Goal: Task Accomplishment & Management: Use online tool/utility

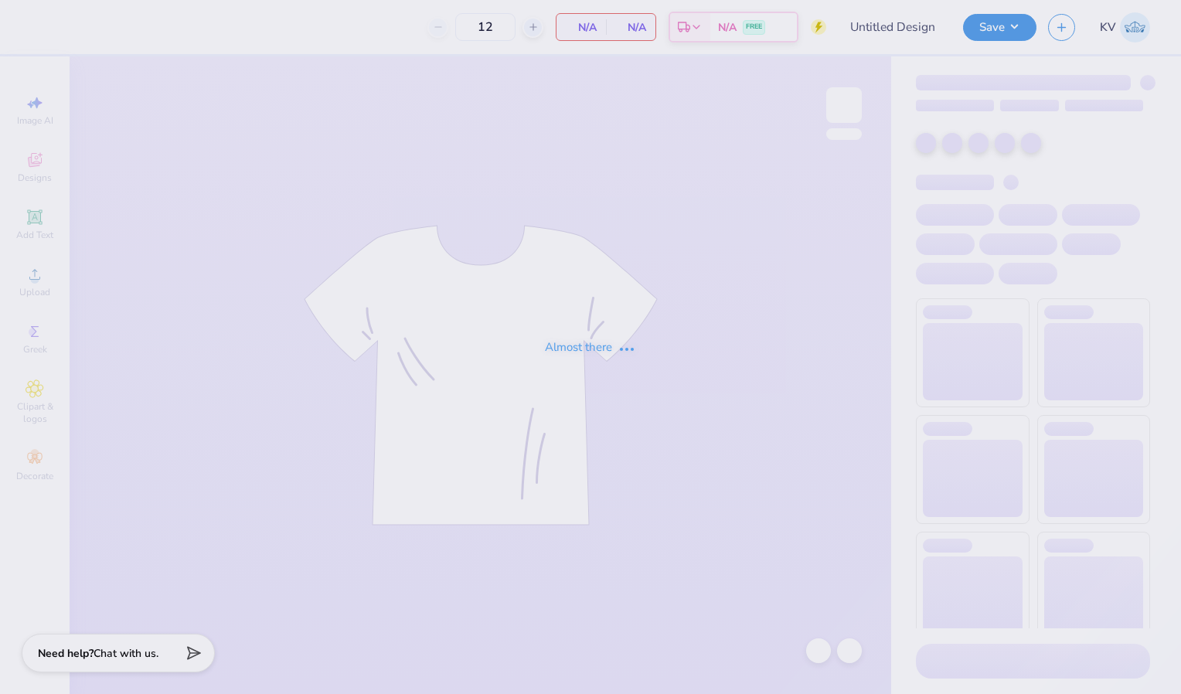
type input "DSP Tote Bags!!"
type input "50"
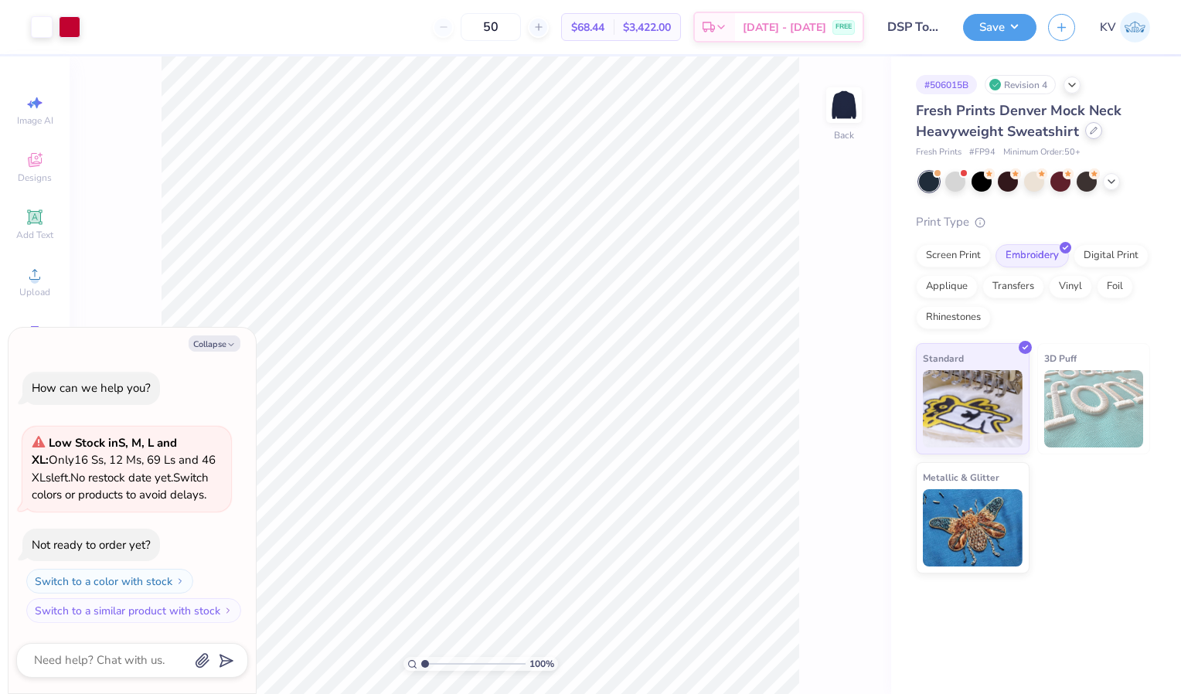
click at [1091, 131] on icon at bounding box center [1094, 131] width 6 height 6
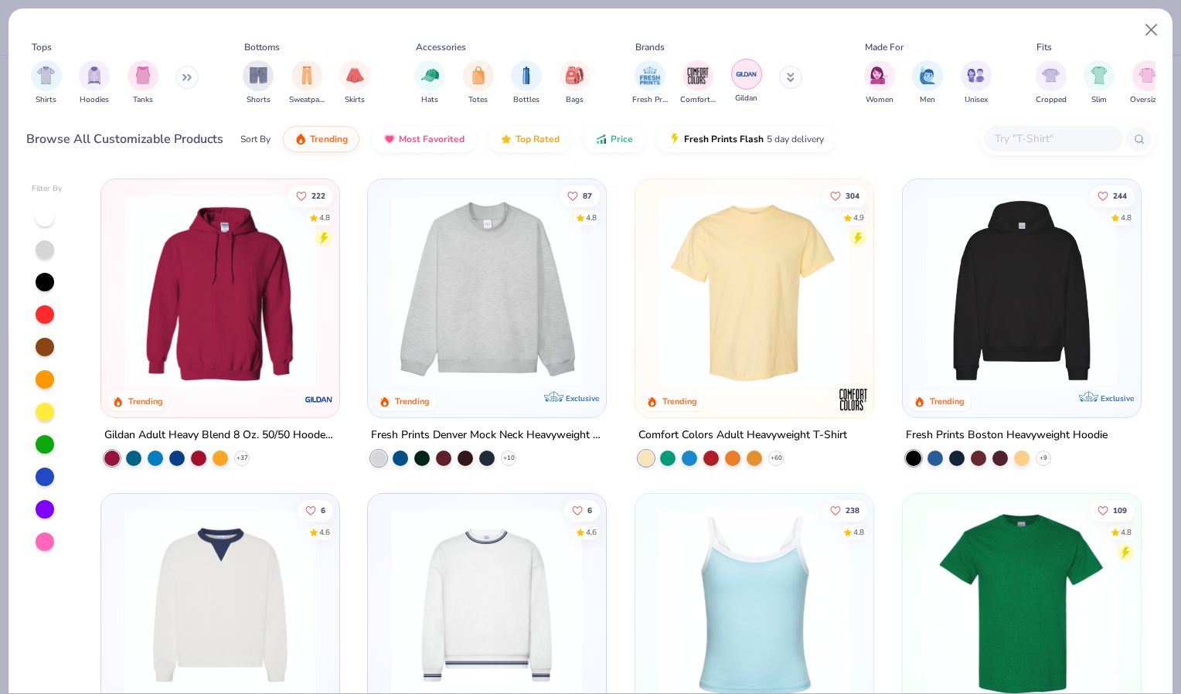
click at [736, 85] on img "filter for Gildan" at bounding box center [746, 74] width 23 height 23
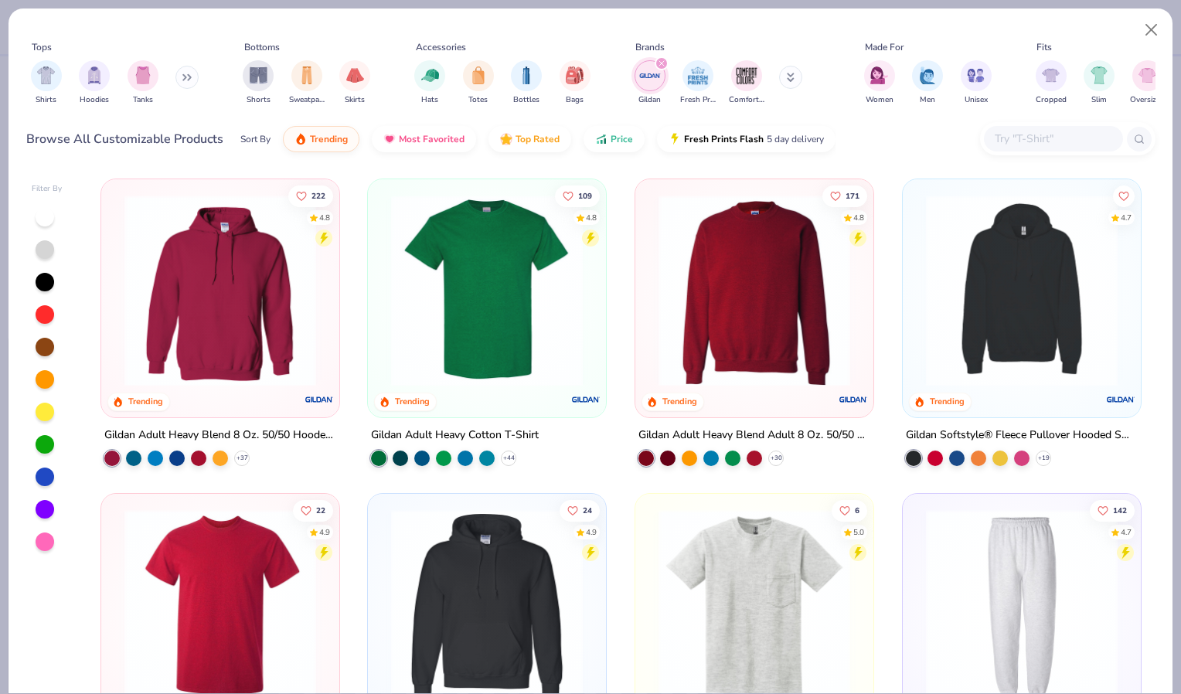
click at [703, 325] on img at bounding box center [754, 291] width 207 height 192
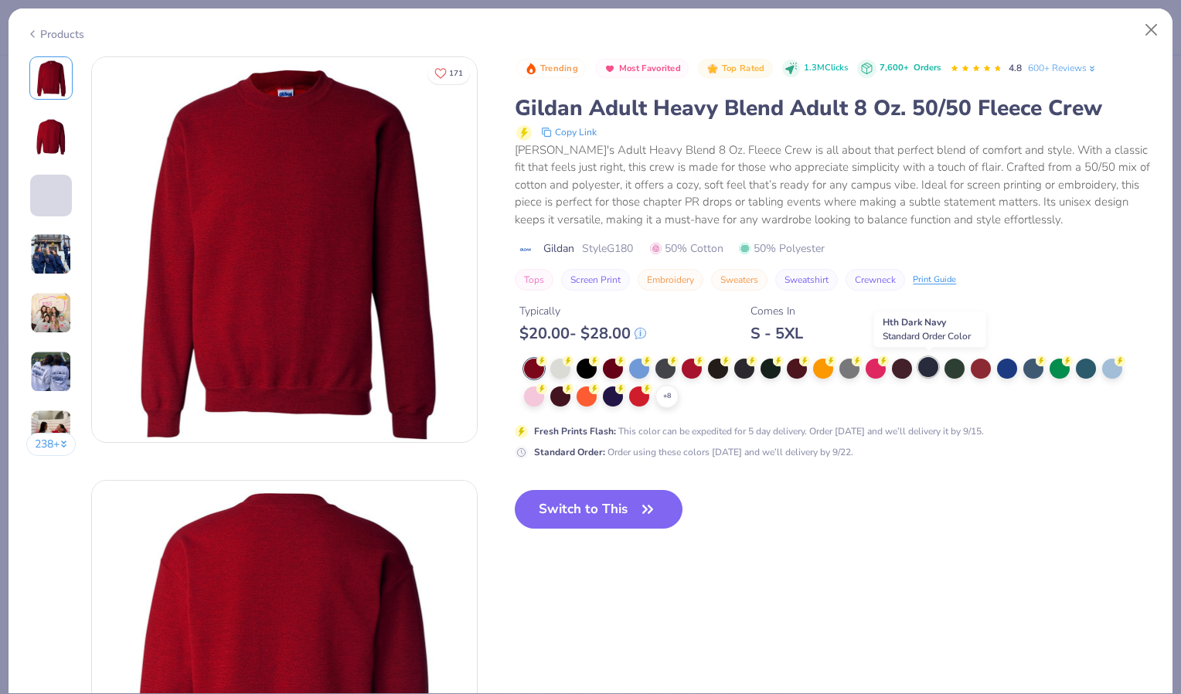
click at [928, 371] on div at bounding box center [928, 367] width 20 height 20
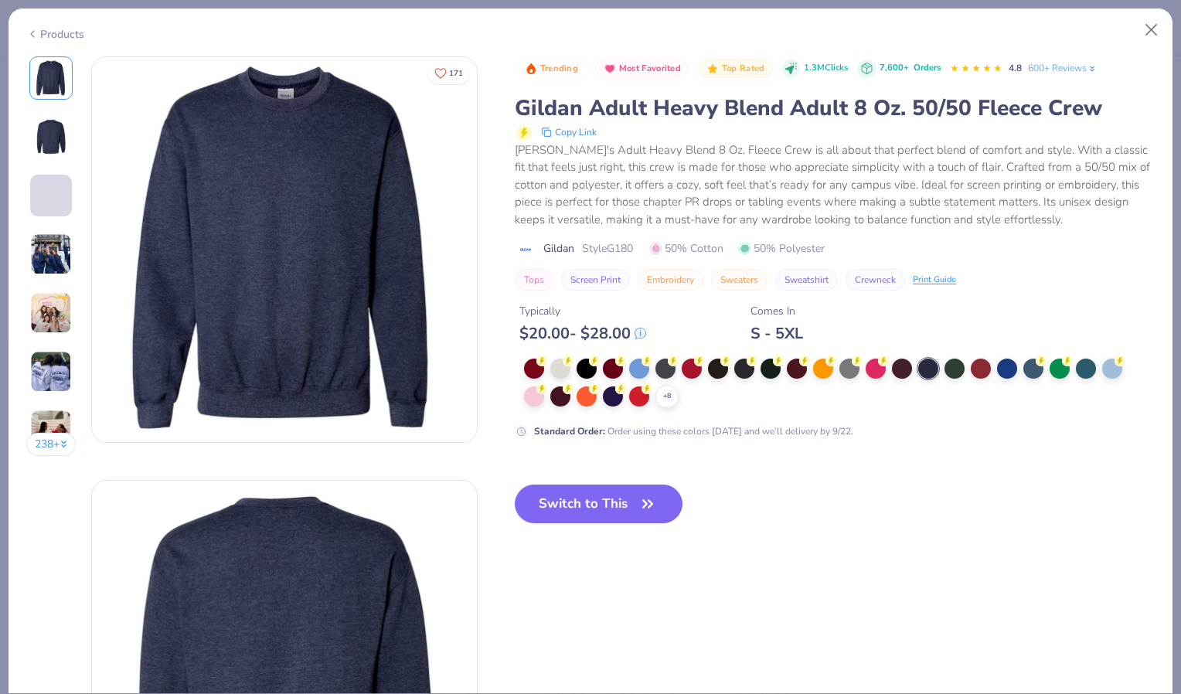
click at [64, 31] on div "Products" at bounding box center [55, 34] width 58 height 16
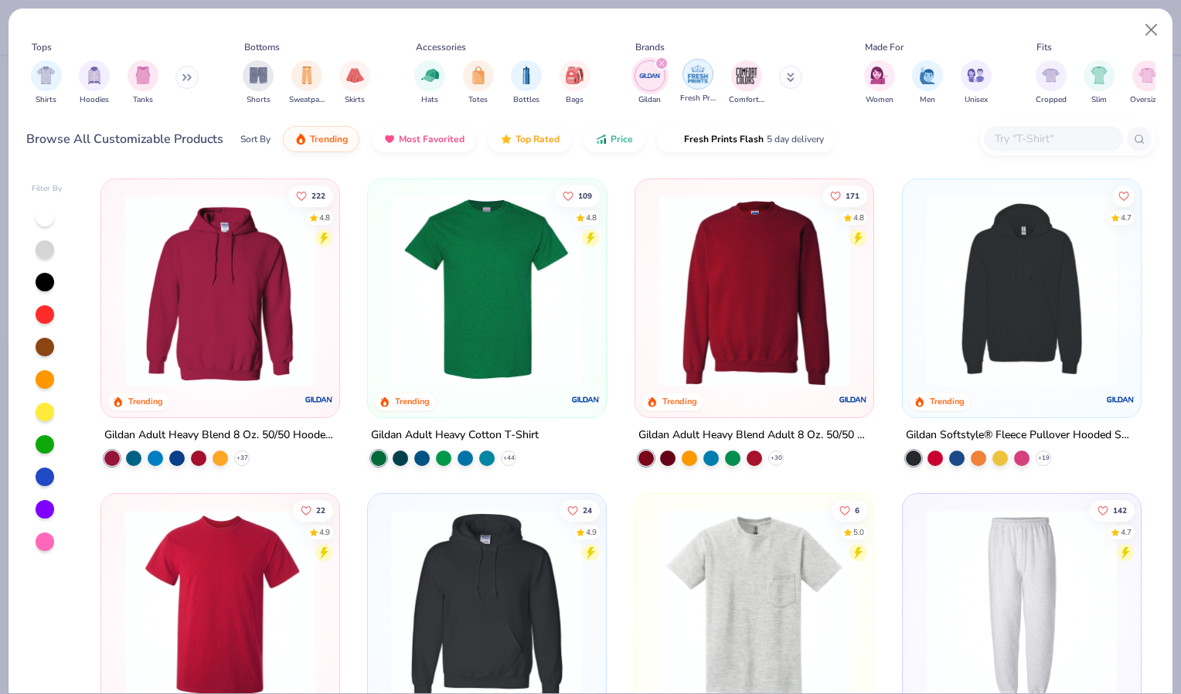
click at [690, 63] on img "filter for Fresh Prints" at bounding box center [697, 74] width 23 height 23
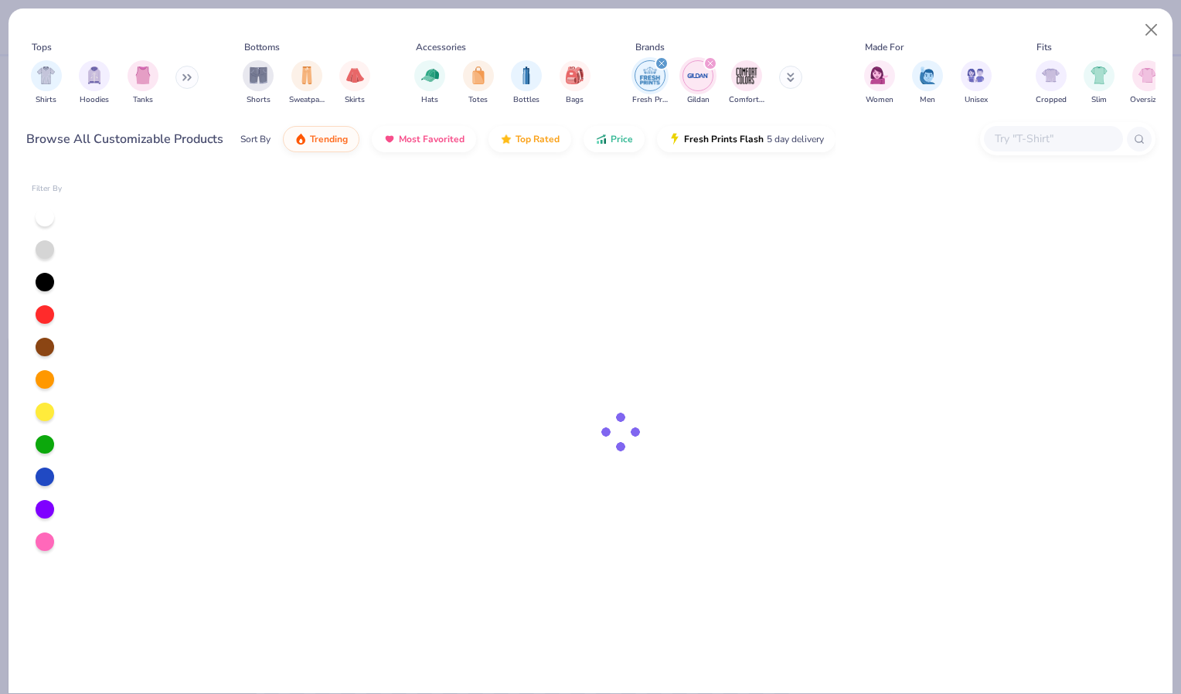
click at [710, 62] on icon "filter for Gildan" at bounding box center [710, 63] width 6 height 6
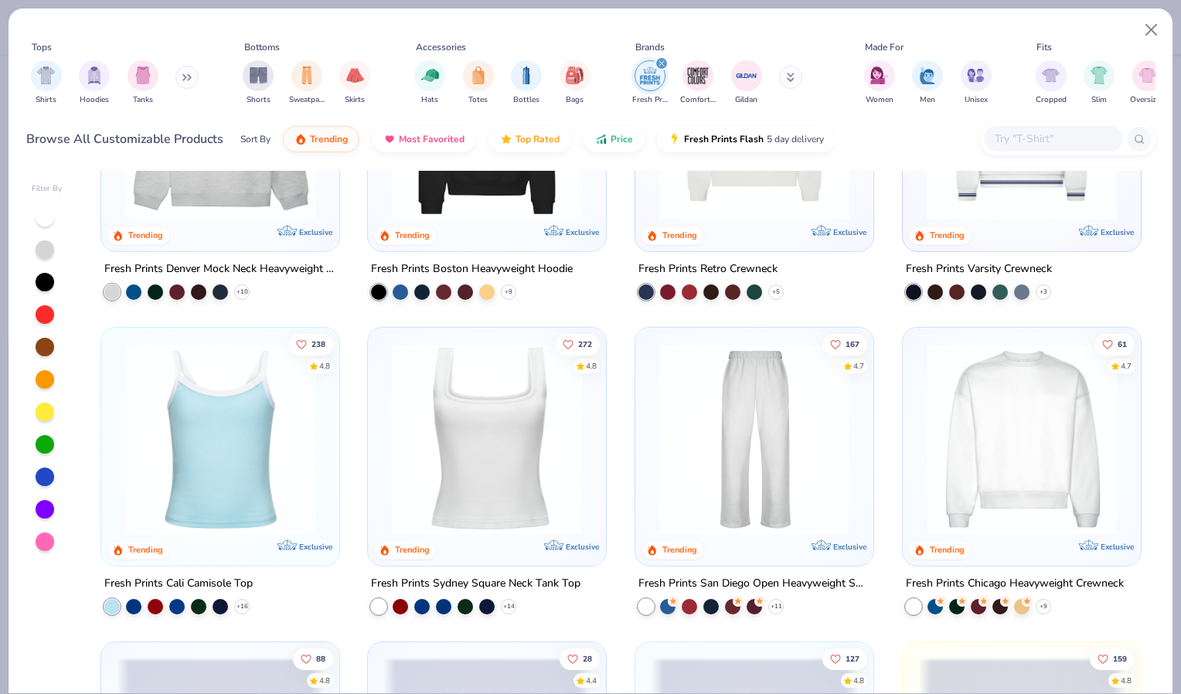
scroll to position [168, 0]
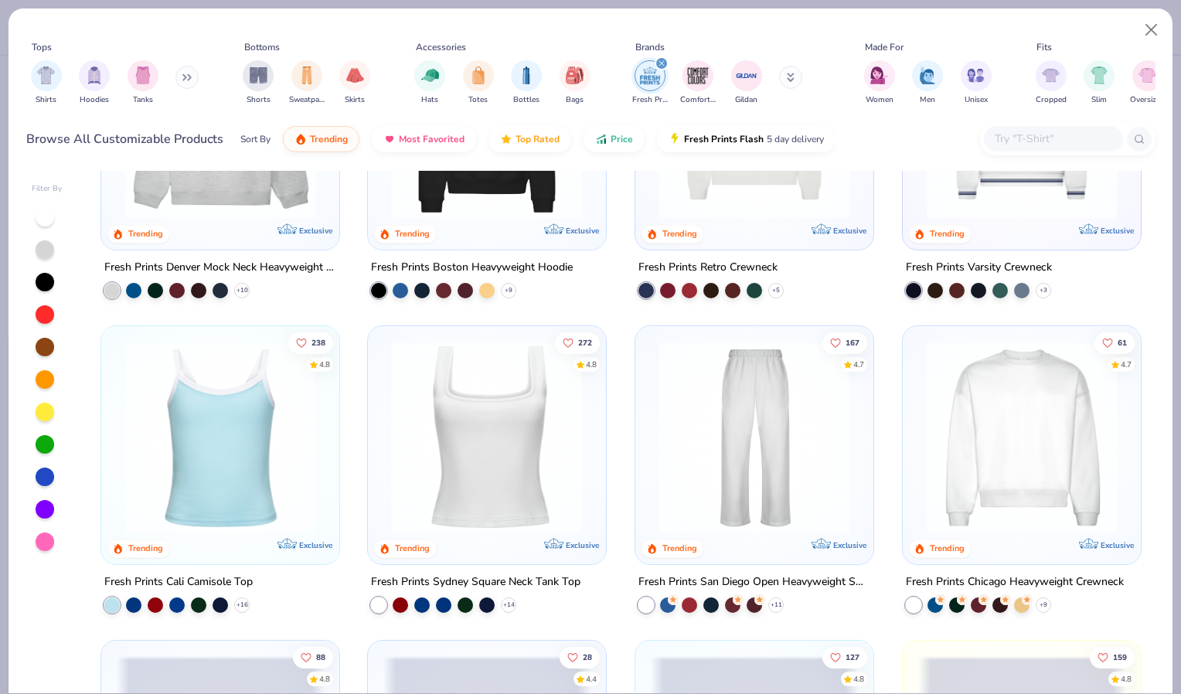
click at [1042, 433] on img at bounding box center [1021, 438] width 207 height 192
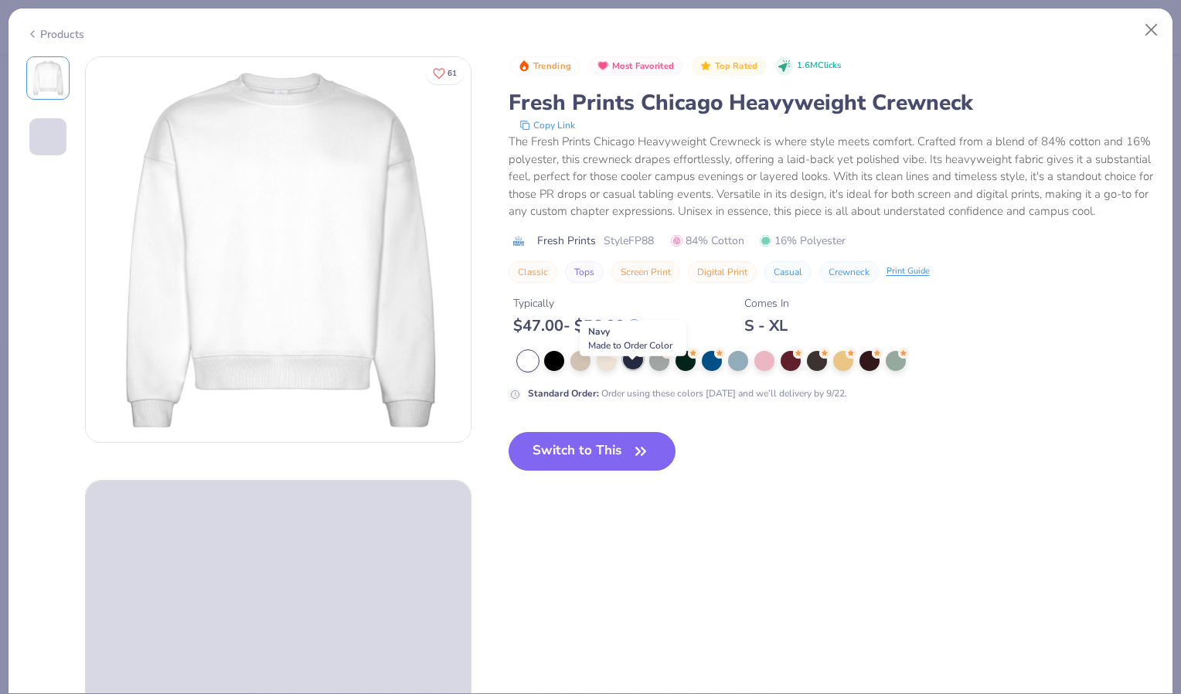
click at [634, 370] on div at bounding box center [633, 359] width 20 height 20
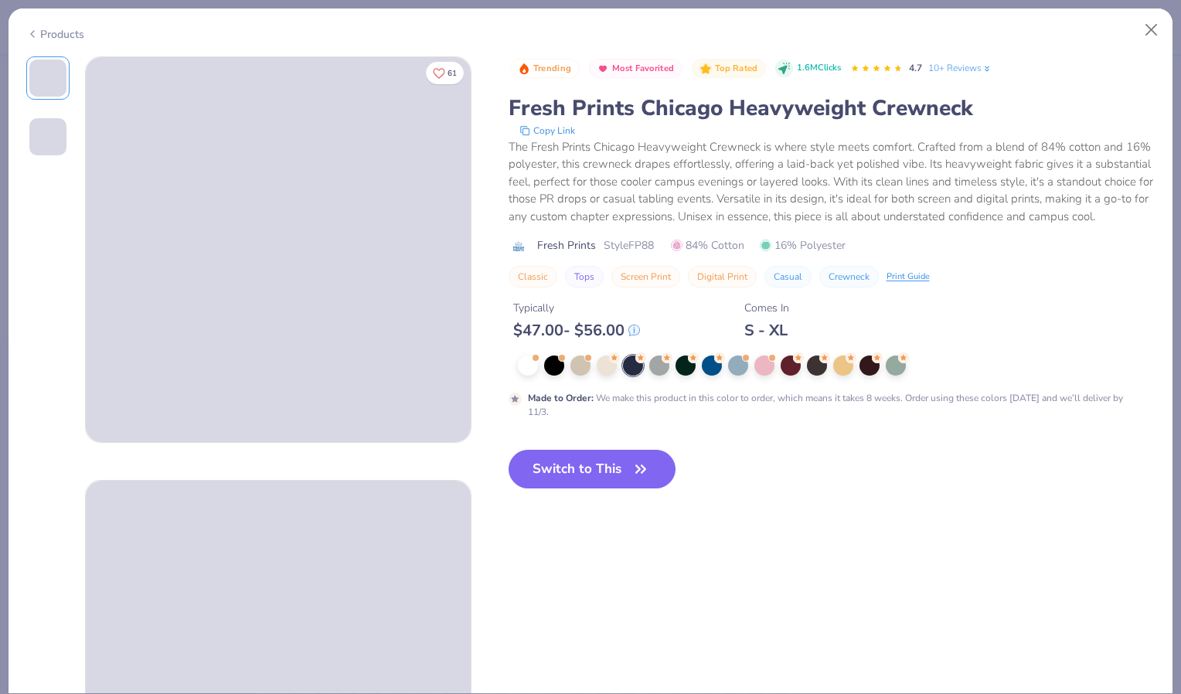
click at [74, 36] on div "Products" at bounding box center [55, 34] width 58 height 16
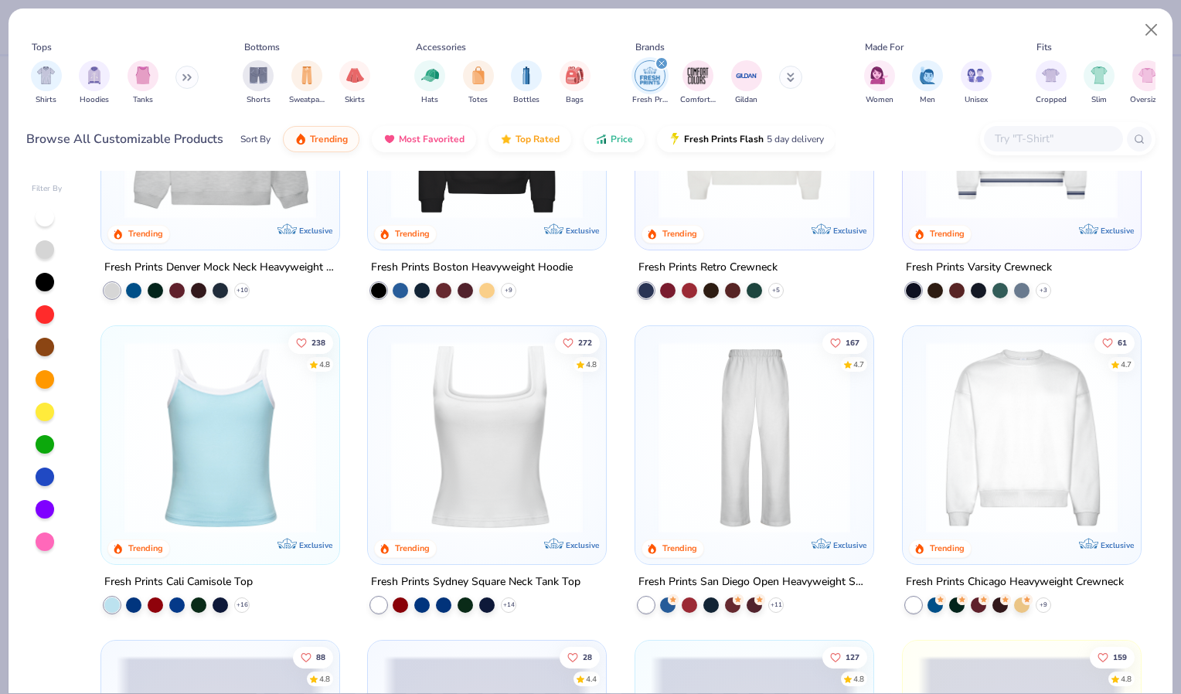
click at [660, 62] on icon "filter for Fresh Prints" at bounding box center [661, 63] width 5 height 5
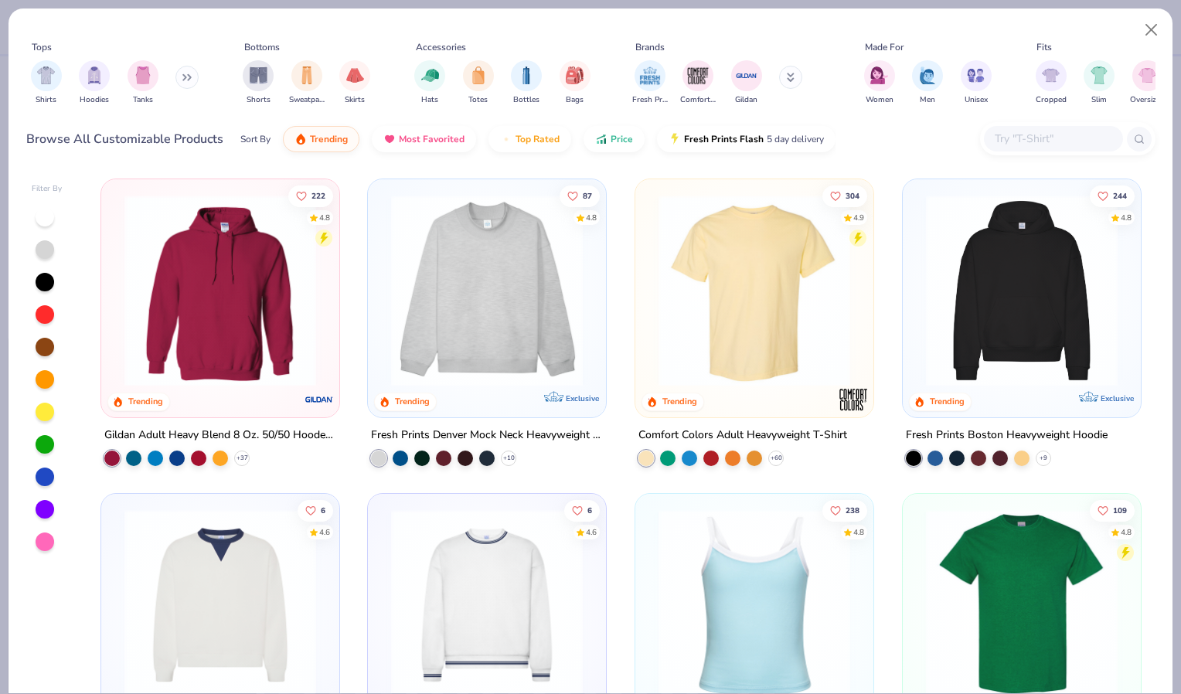
click at [185, 75] on icon at bounding box center [186, 77] width 9 height 8
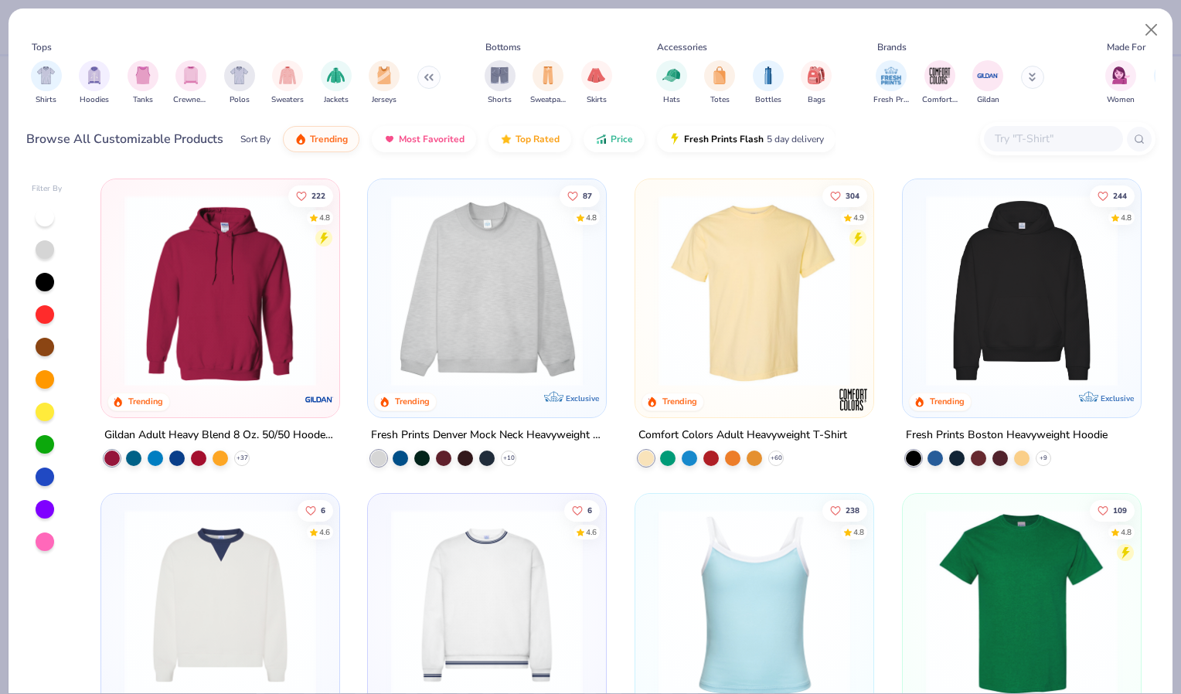
click at [185, 75] on img "filter for Crewnecks" at bounding box center [190, 75] width 17 height 18
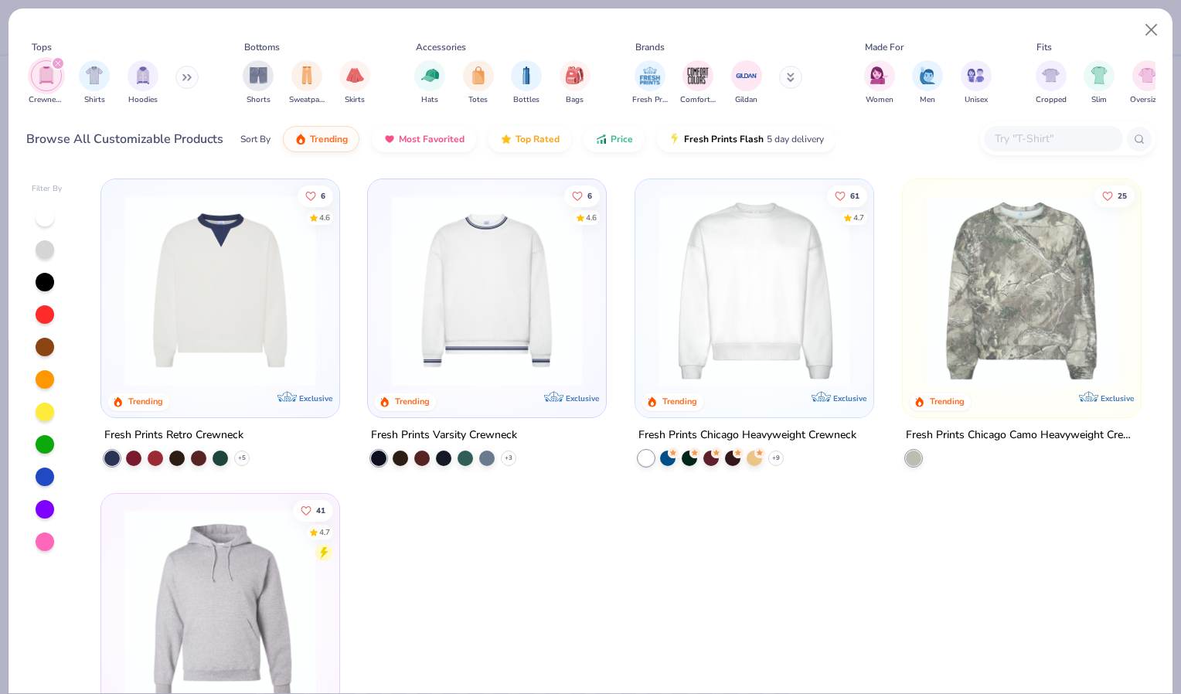
click at [712, 303] on img at bounding box center [754, 291] width 207 height 192
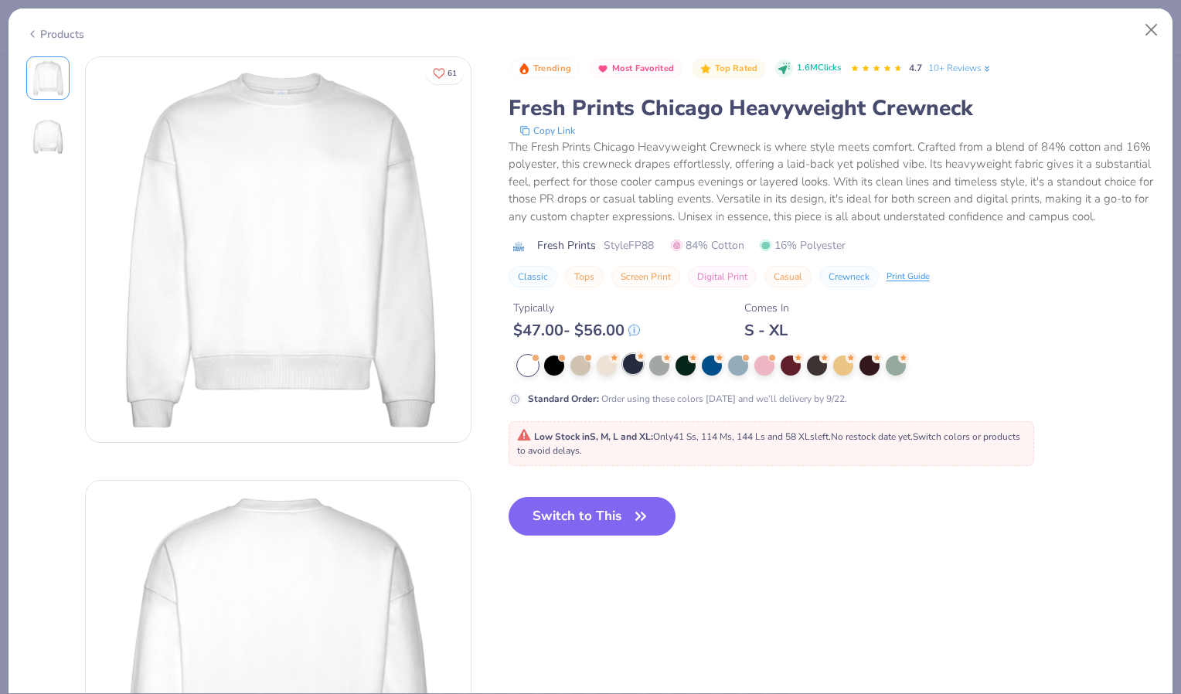
click at [641, 374] on div at bounding box center [633, 364] width 20 height 20
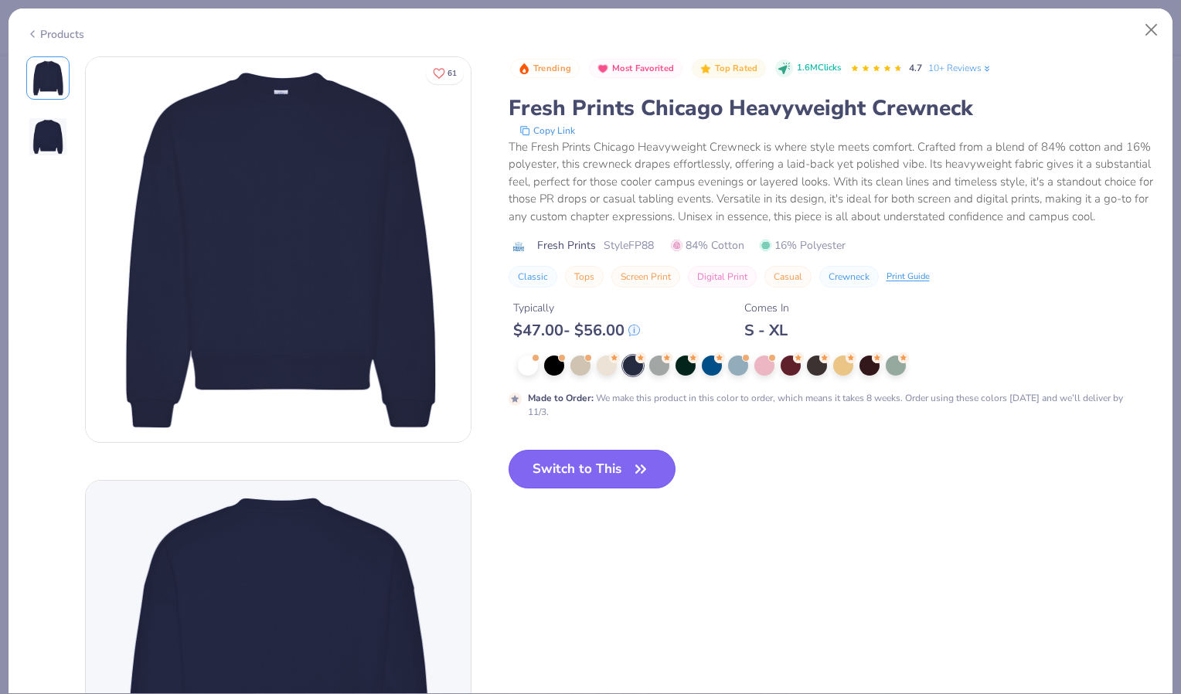
click at [625, 468] on button "Switch to This" at bounding box center [593, 469] width 168 height 39
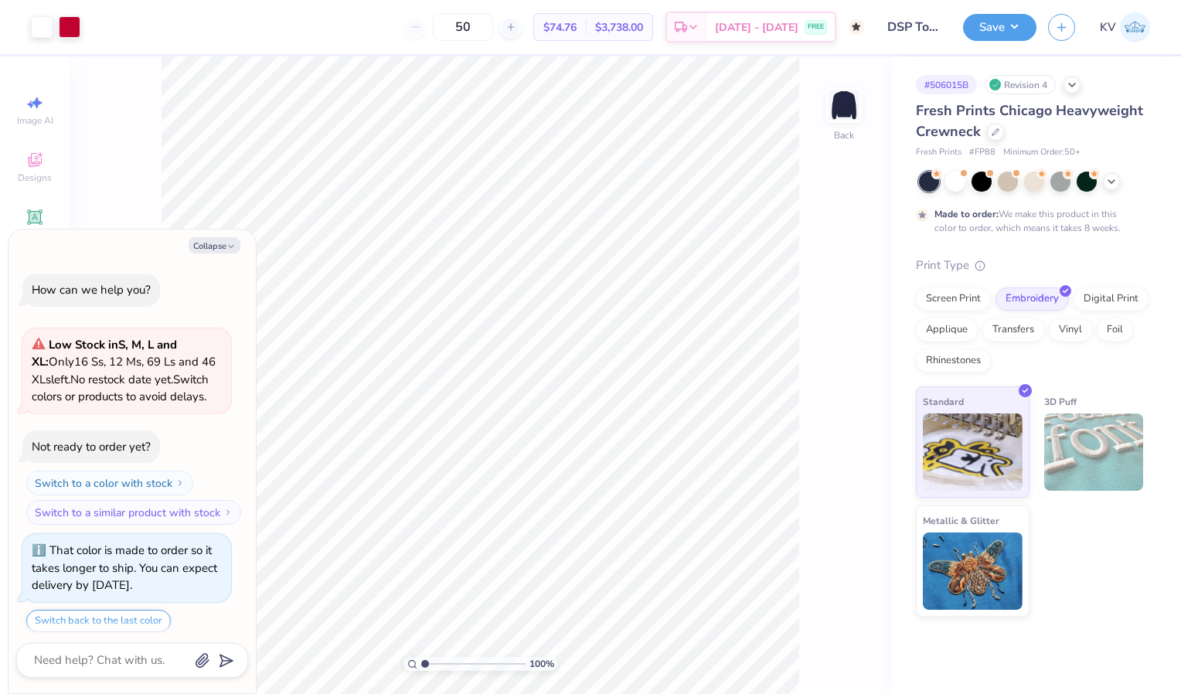
scroll to position [46, 0]
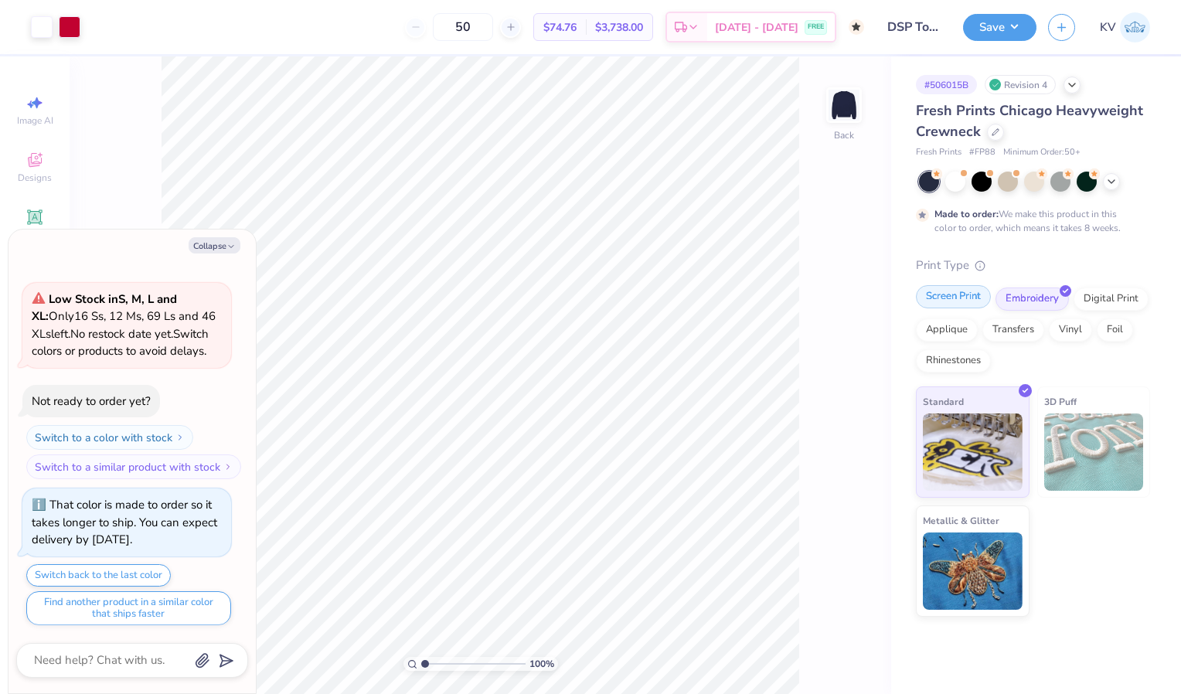
click at [959, 294] on div "Screen Print" at bounding box center [953, 296] width 75 height 23
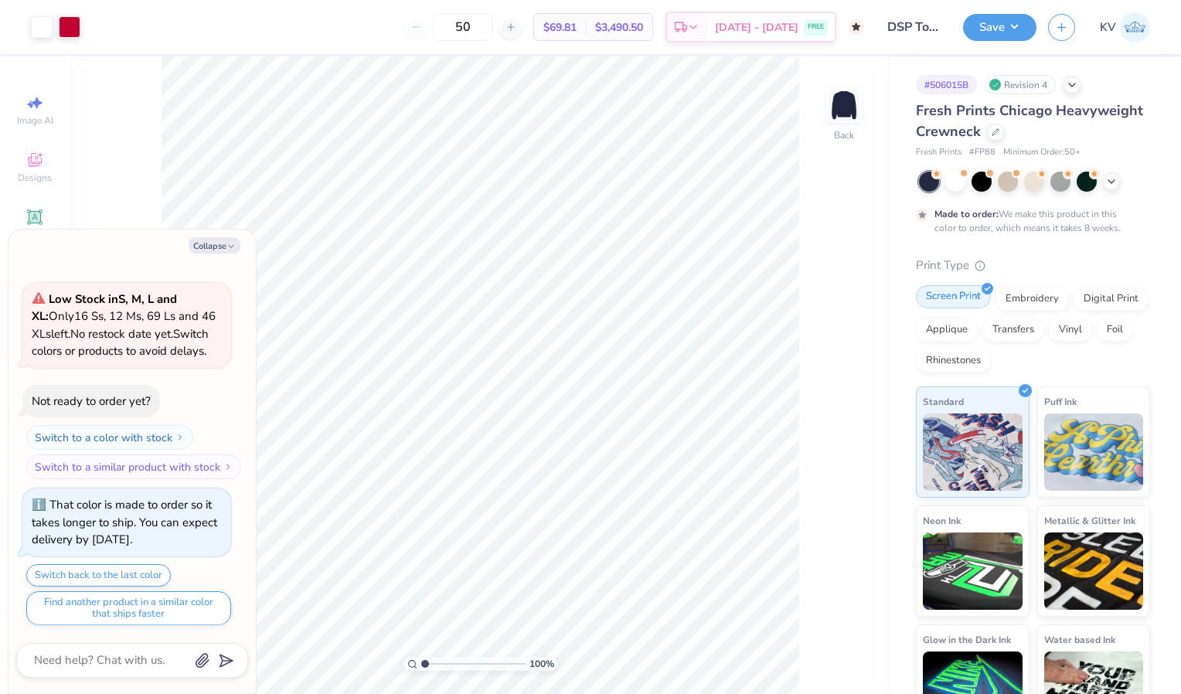
click at [949, 301] on div "Screen Print" at bounding box center [953, 296] width 75 height 23
type textarea "x"
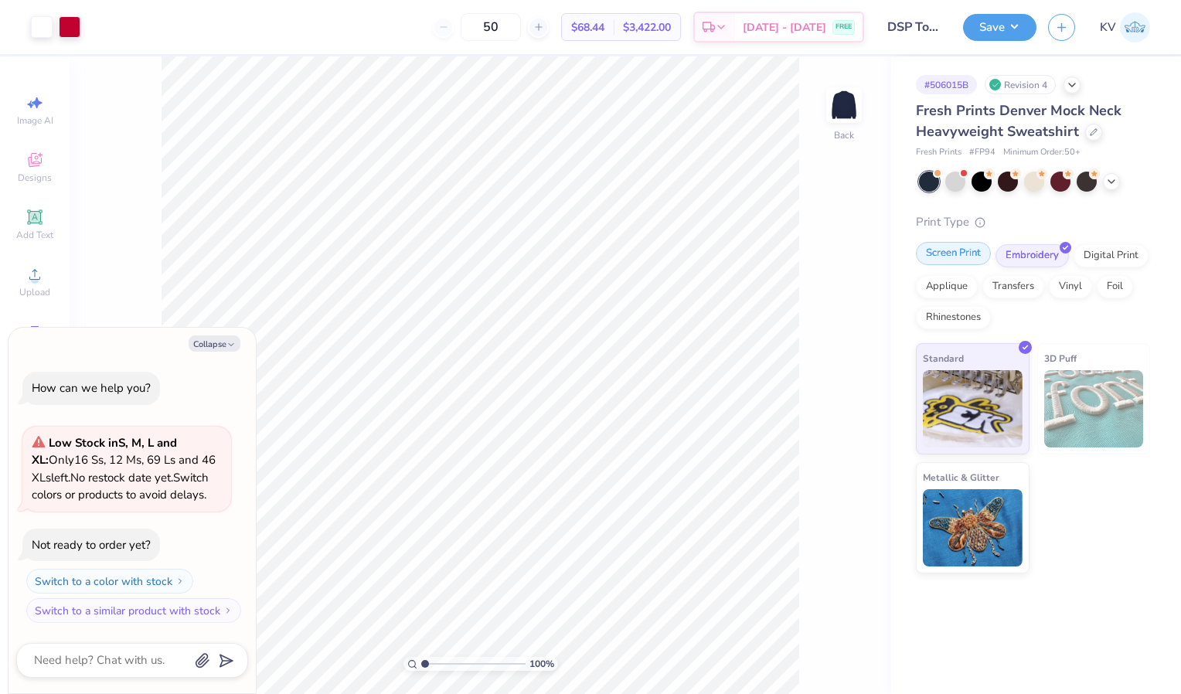
click at [955, 254] on div "Screen Print" at bounding box center [953, 253] width 75 height 23
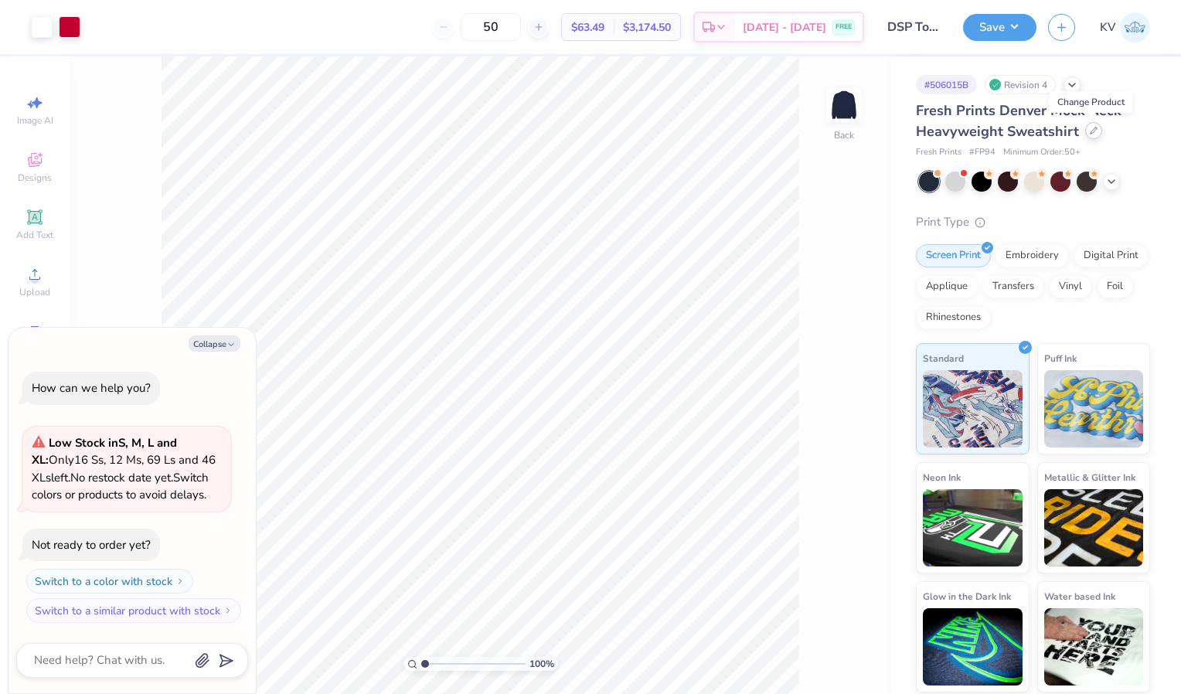
click at [1092, 133] on icon at bounding box center [1094, 131] width 8 height 8
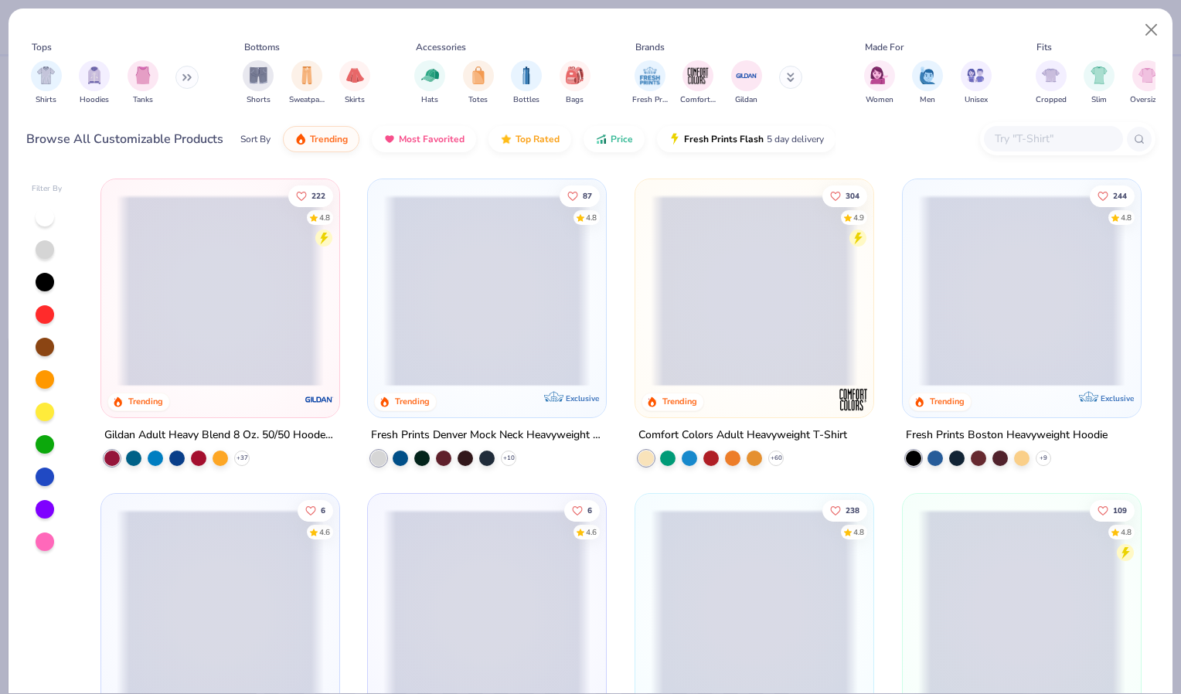
click at [178, 75] on div "Shirts Hoodies Tanks" at bounding box center [115, 82] width 178 height 57
click at [185, 75] on icon at bounding box center [186, 77] width 9 height 8
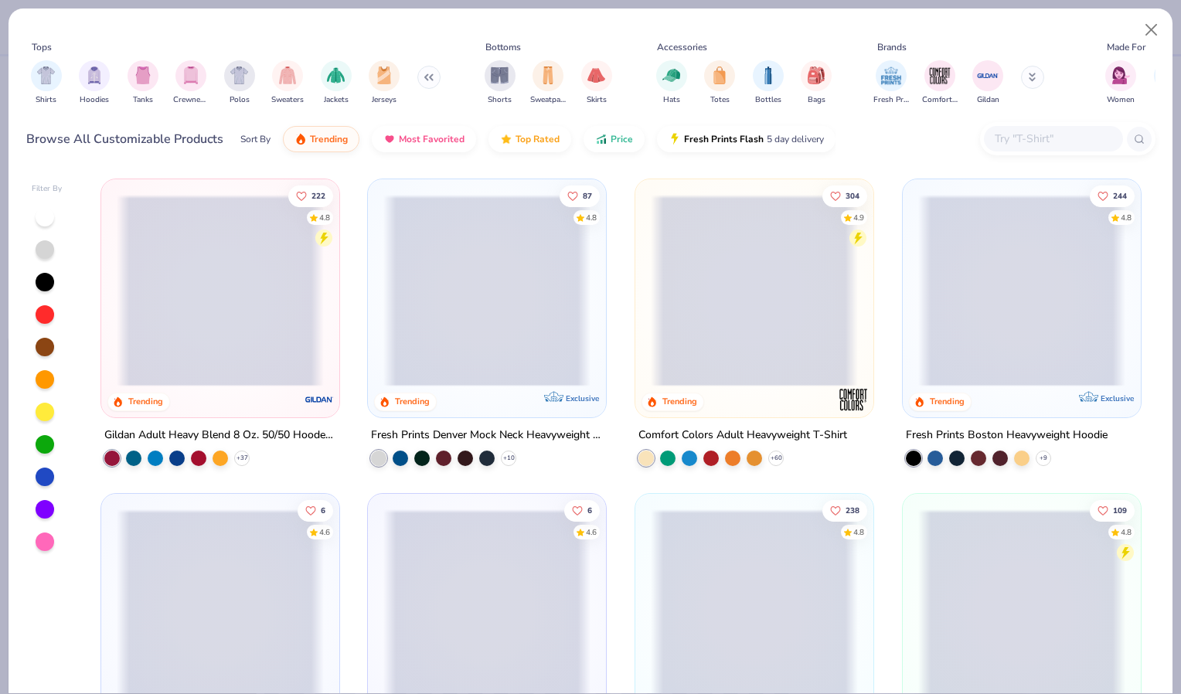
click at [185, 75] on img "filter for Crewnecks" at bounding box center [190, 75] width 17 height 18
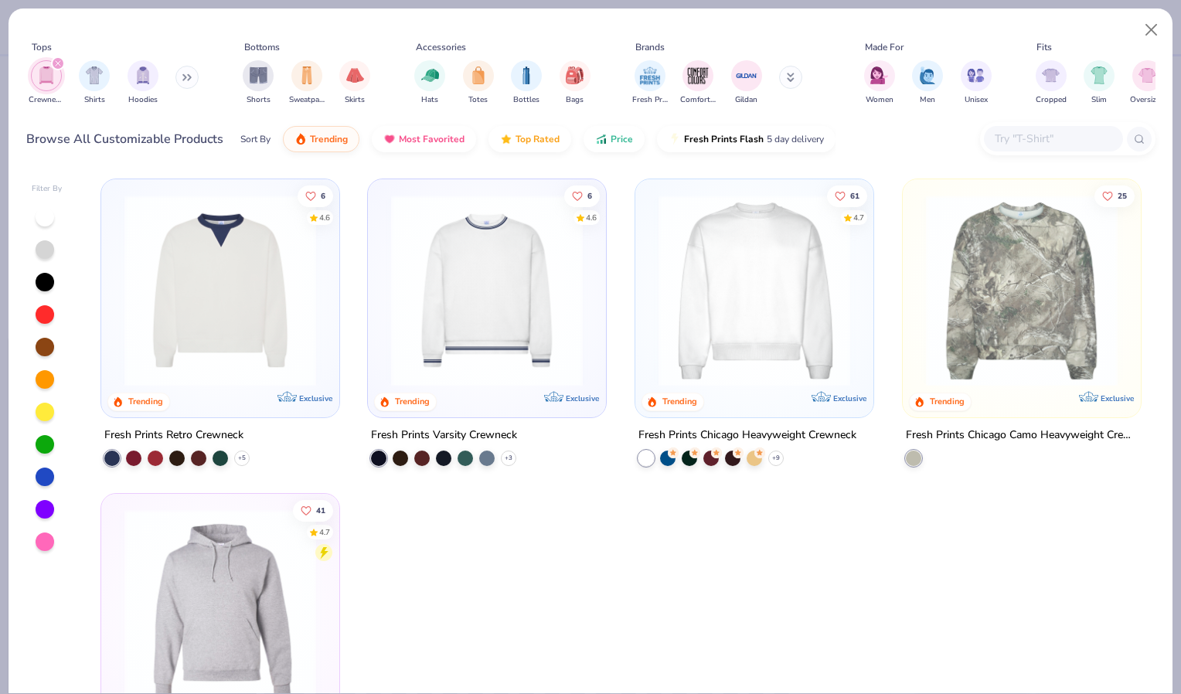
click at [739, 334] on img at bounding box center [754, 291] width 207 height 192
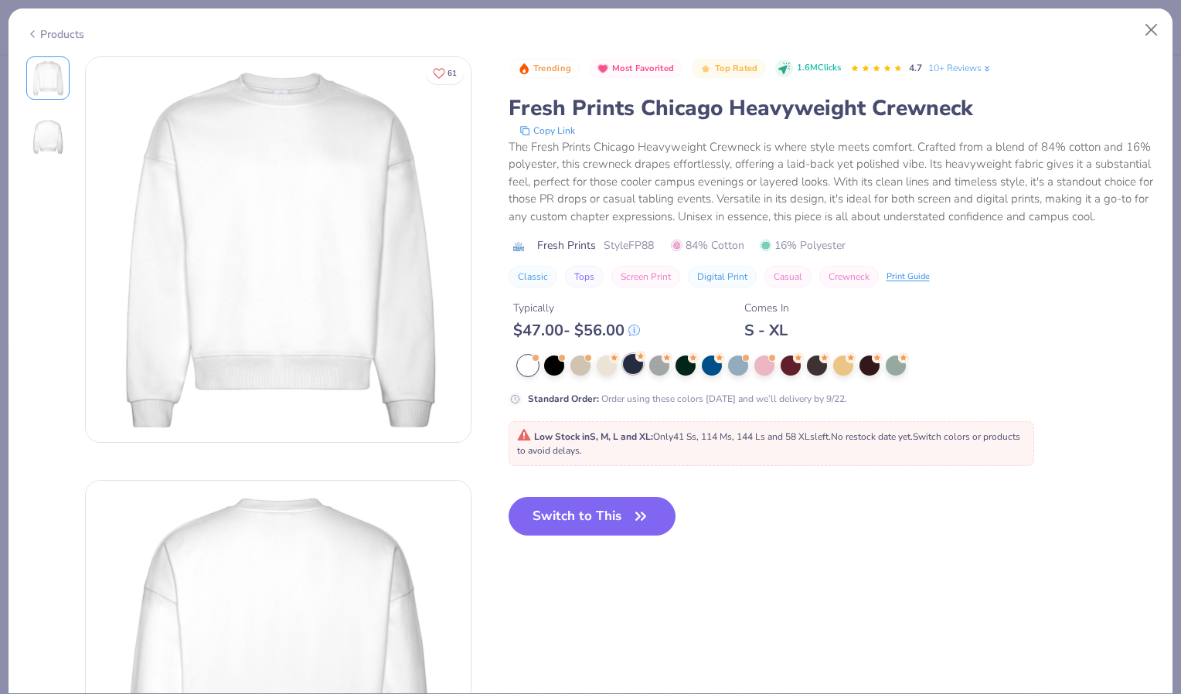
click at [639, 362] on circle at bounding box center [640, 356] width 11 height 11
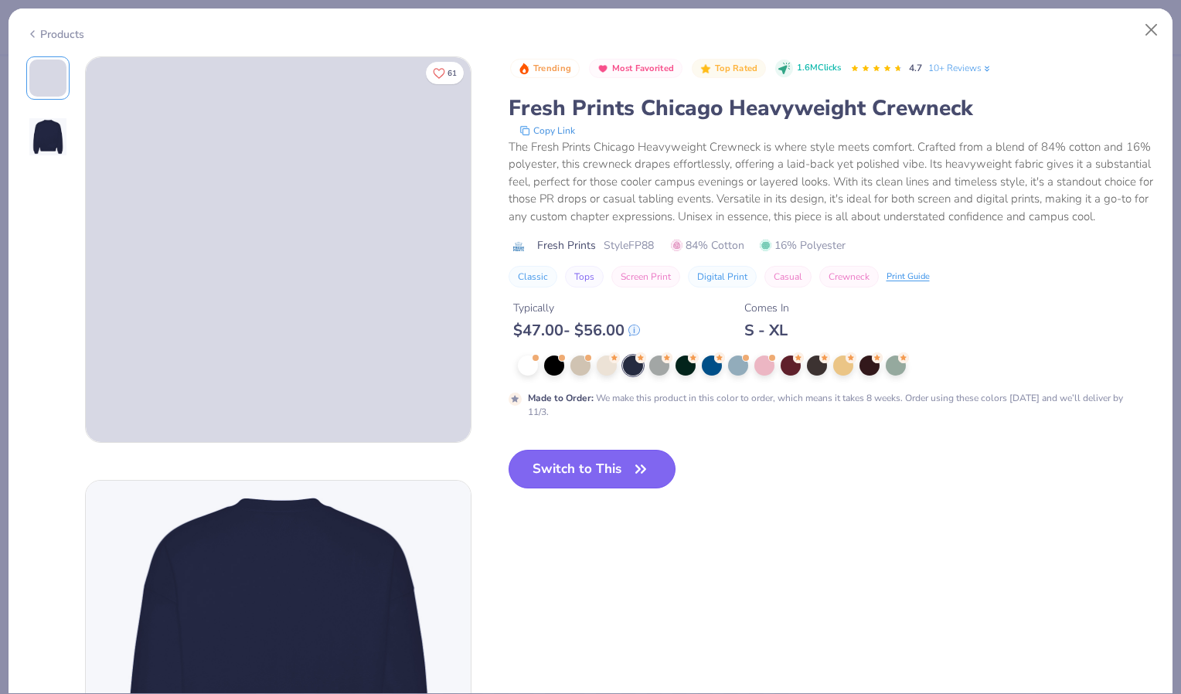
click at [605, 476] on button "Switch to This" at bounding box center [593, 469] width 168 height 39
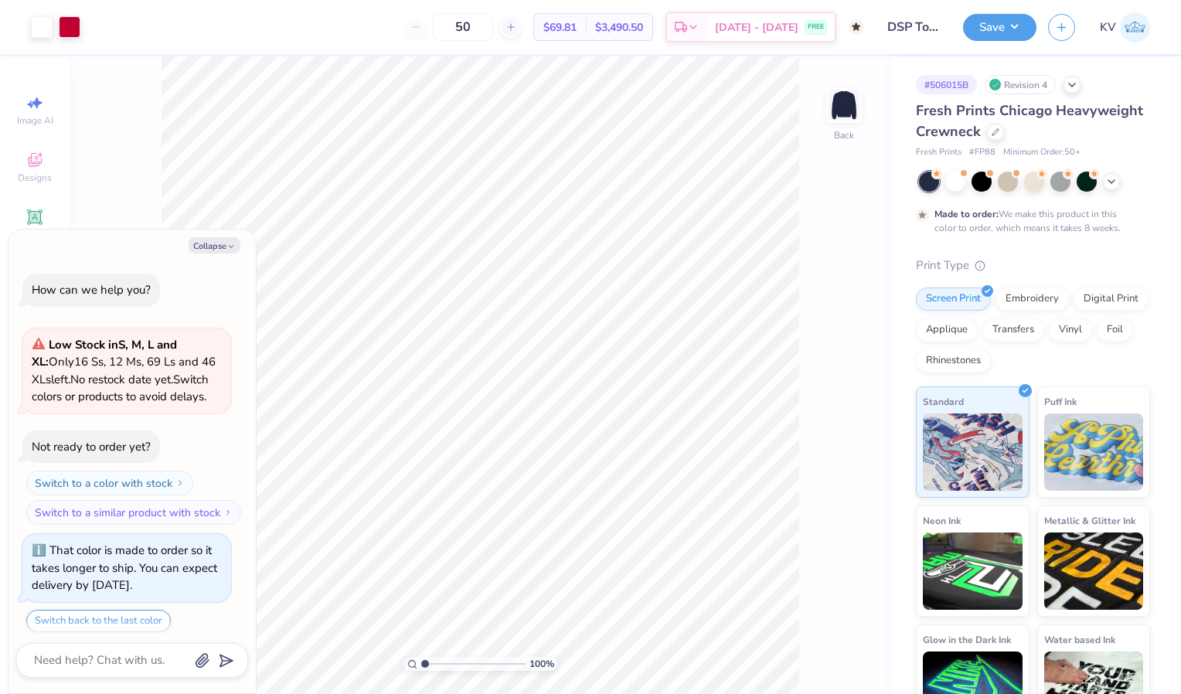
scroll to position [46, 0]
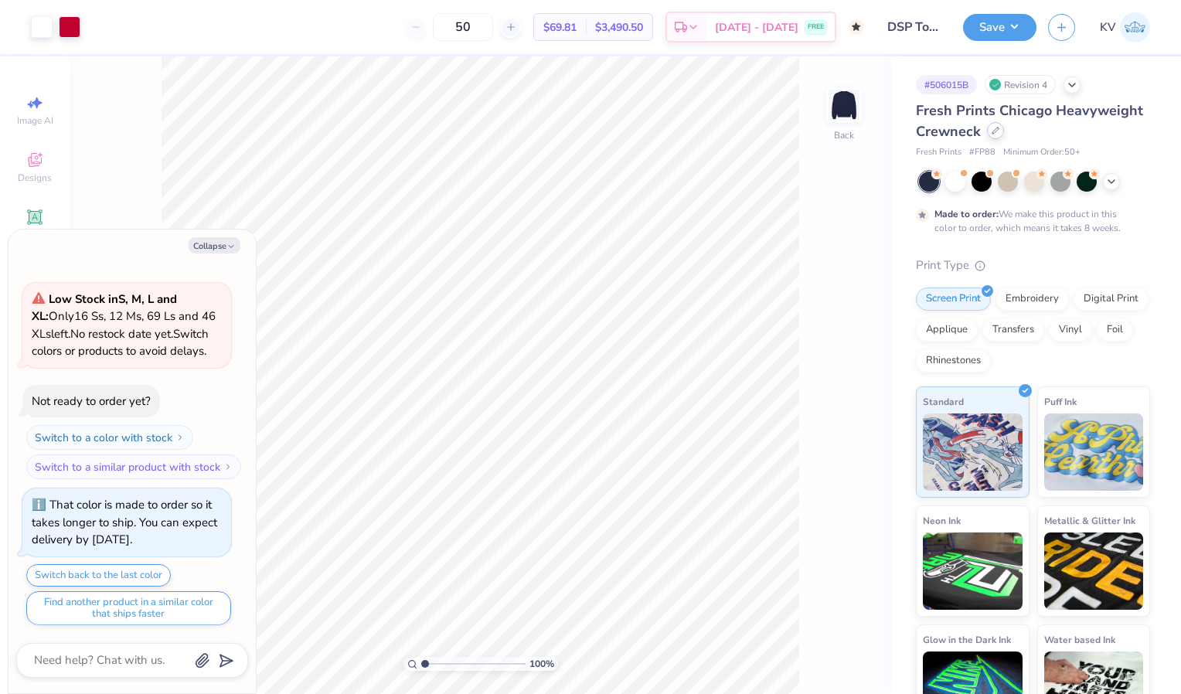
click at [1000, 131] on icon at bounding box center [996, 131] width 8 height 8
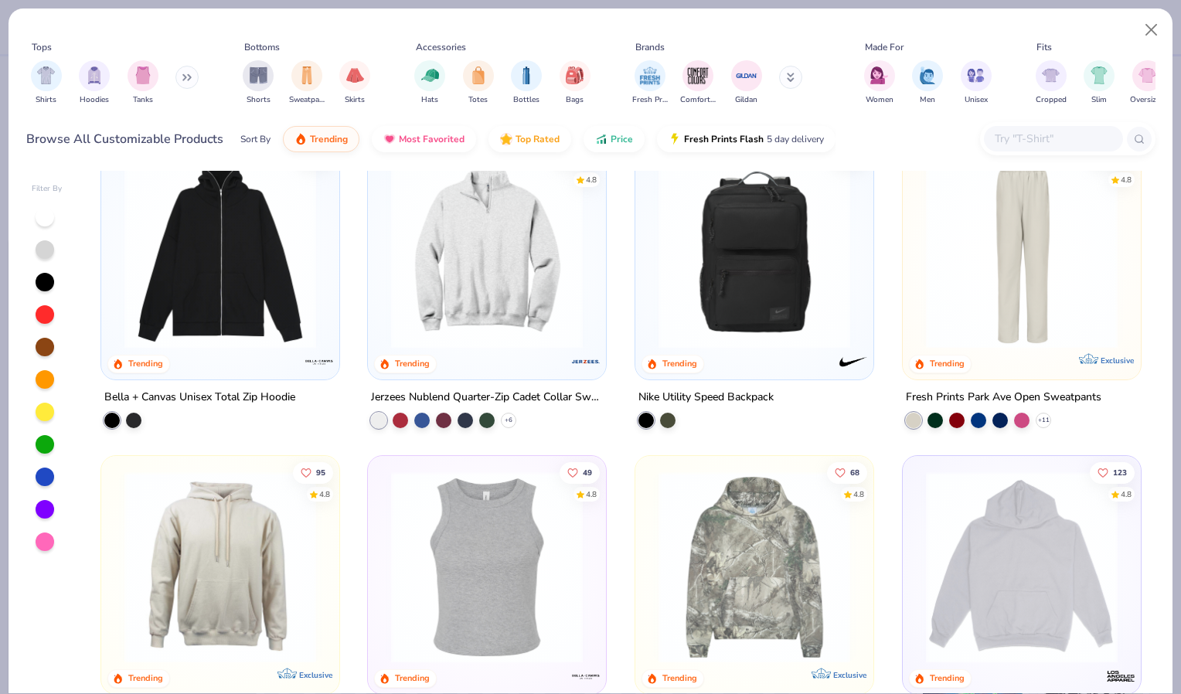
scroll to position [1609, 0]
click at [451, 282] on img at bounding box center [486, 254] width 207 height 192
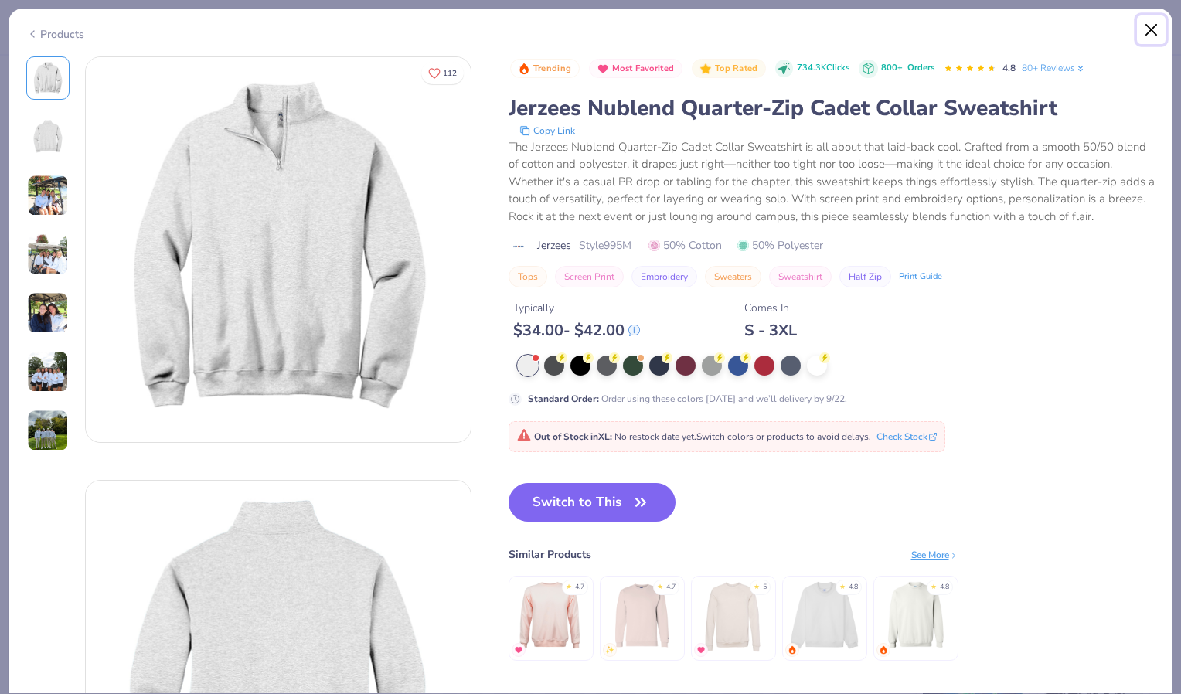
click at [1153, 39] on button "Close" at bounding box center [1151, 29] width 29 height 29
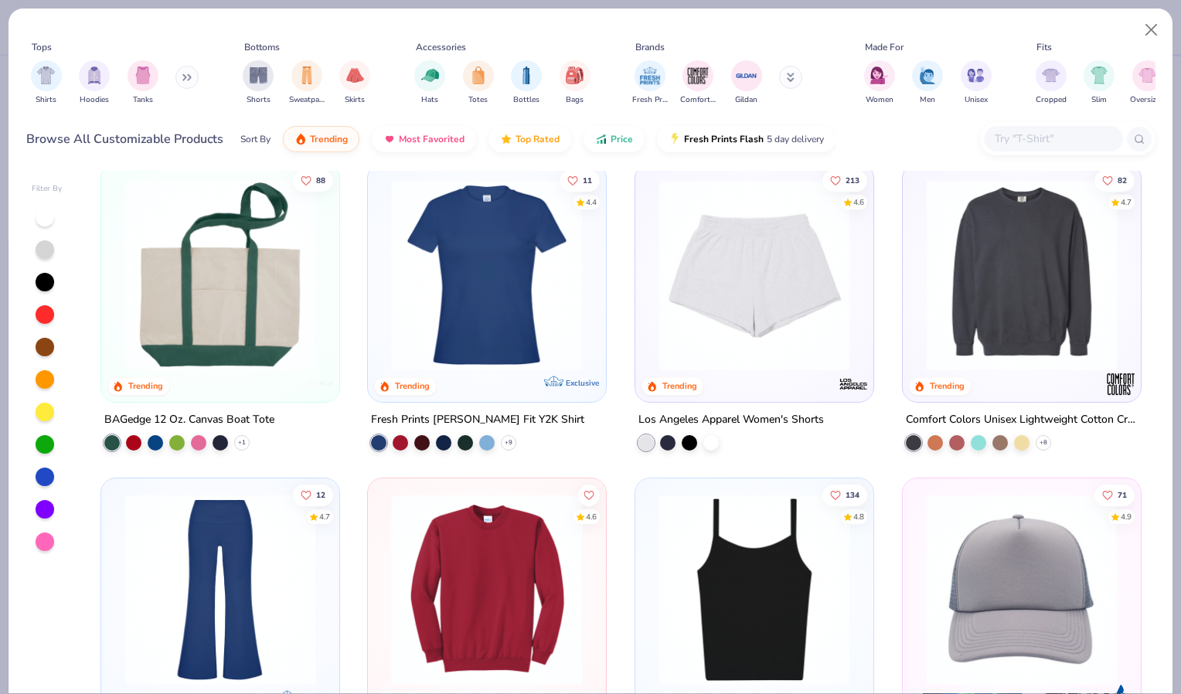
scroll to position [2531, 0]
click at [1010, 333] on img at bounding box center [1021, 275] width 207 height 192
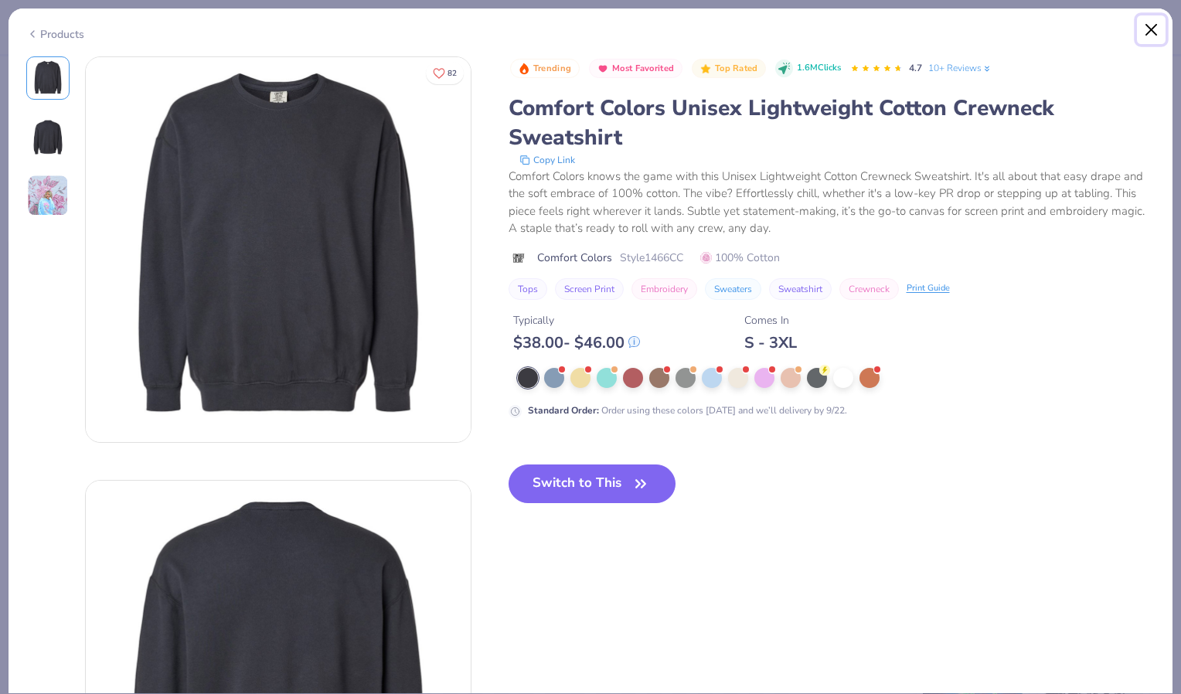
click at [1150, 24] on button "Close" at bounding box center [1151, 29] width 29 height 29
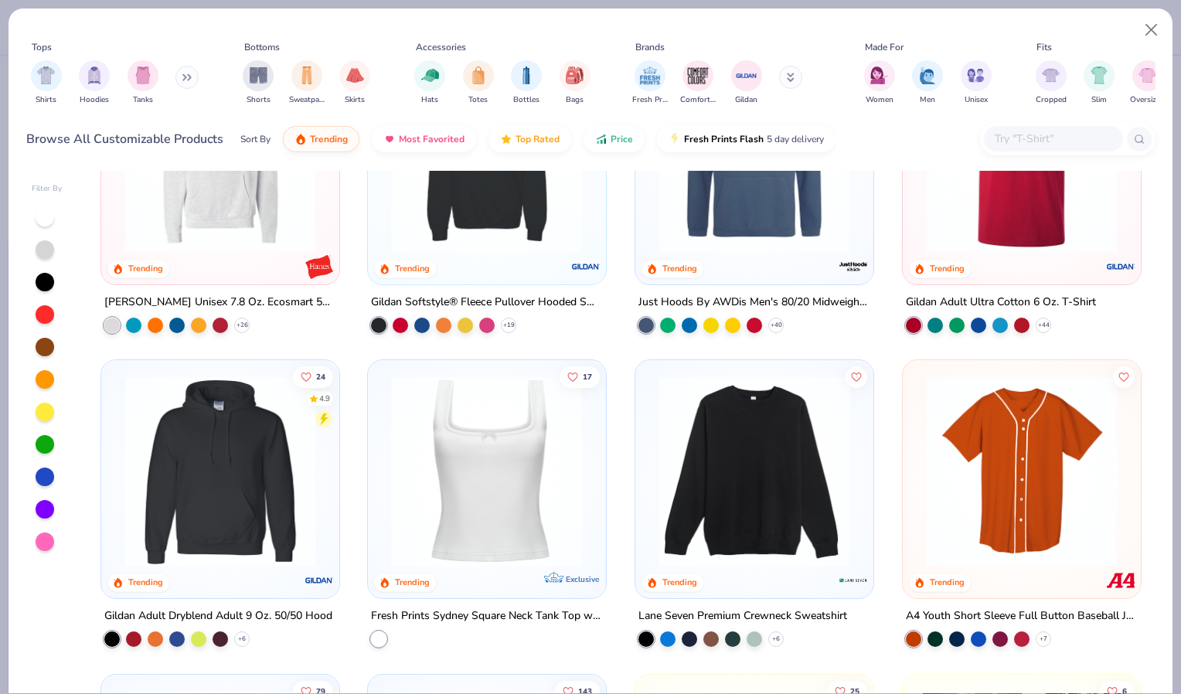
scroll to position [3278, 0]
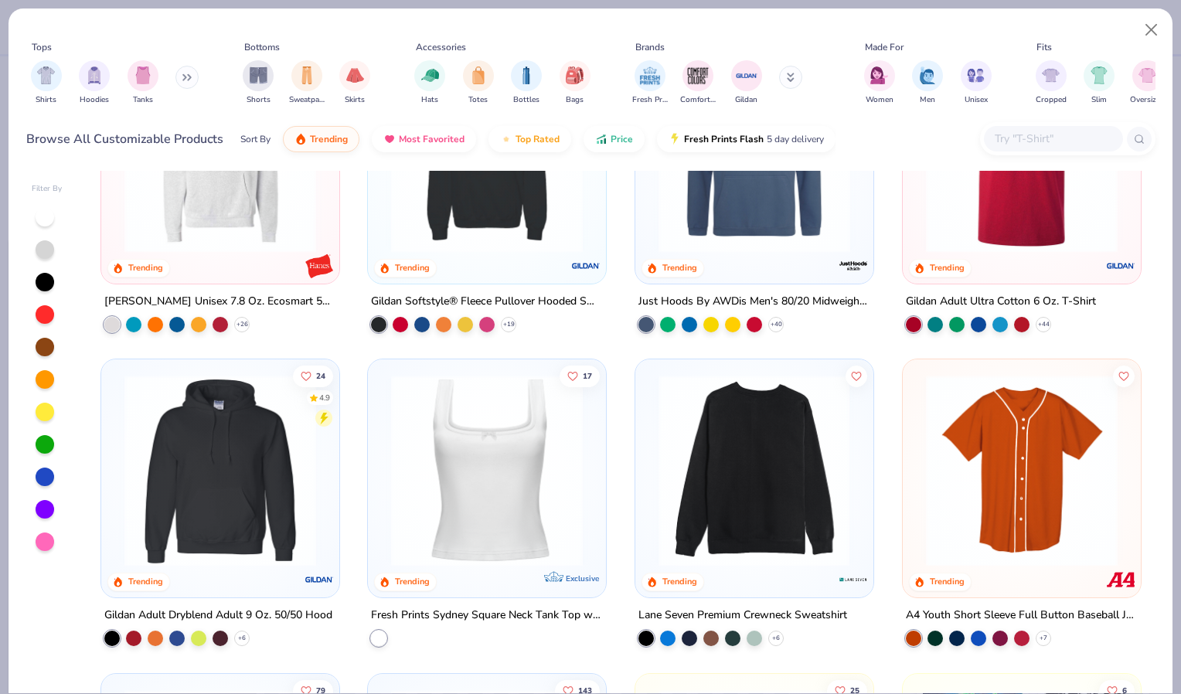
click at [717, 461] on img at bounding box center [754, 471] width 207 height 192
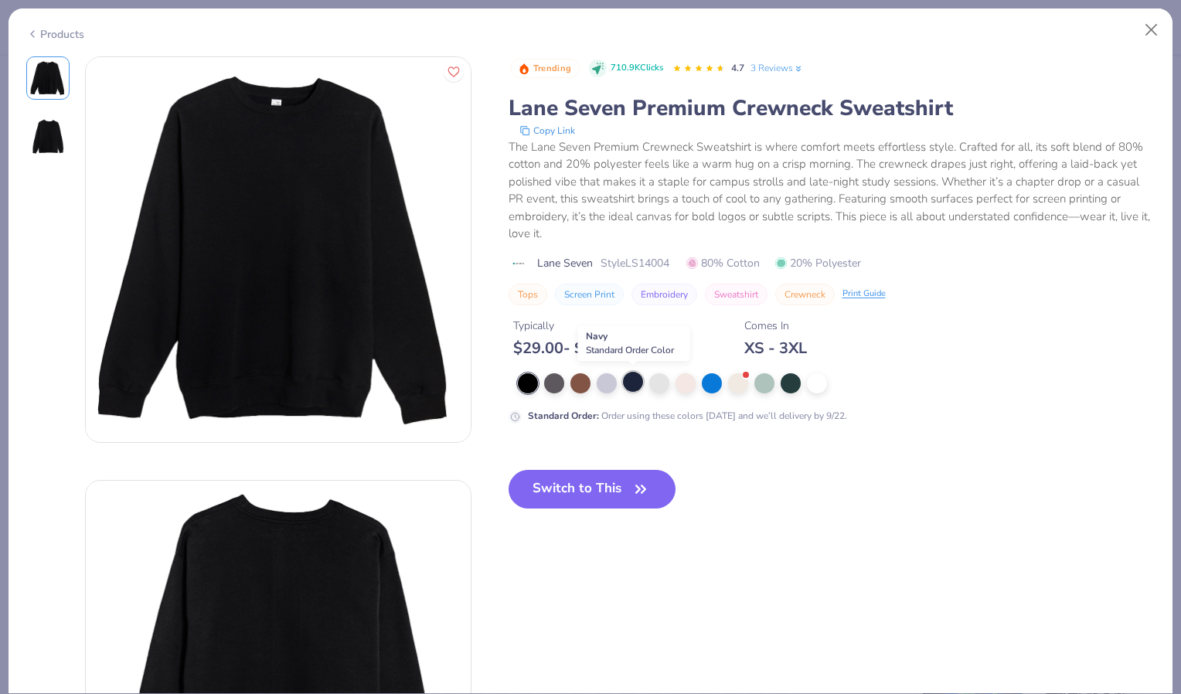
click at [637, 390] on div at bounding box center [633, 382] width 20 height 20
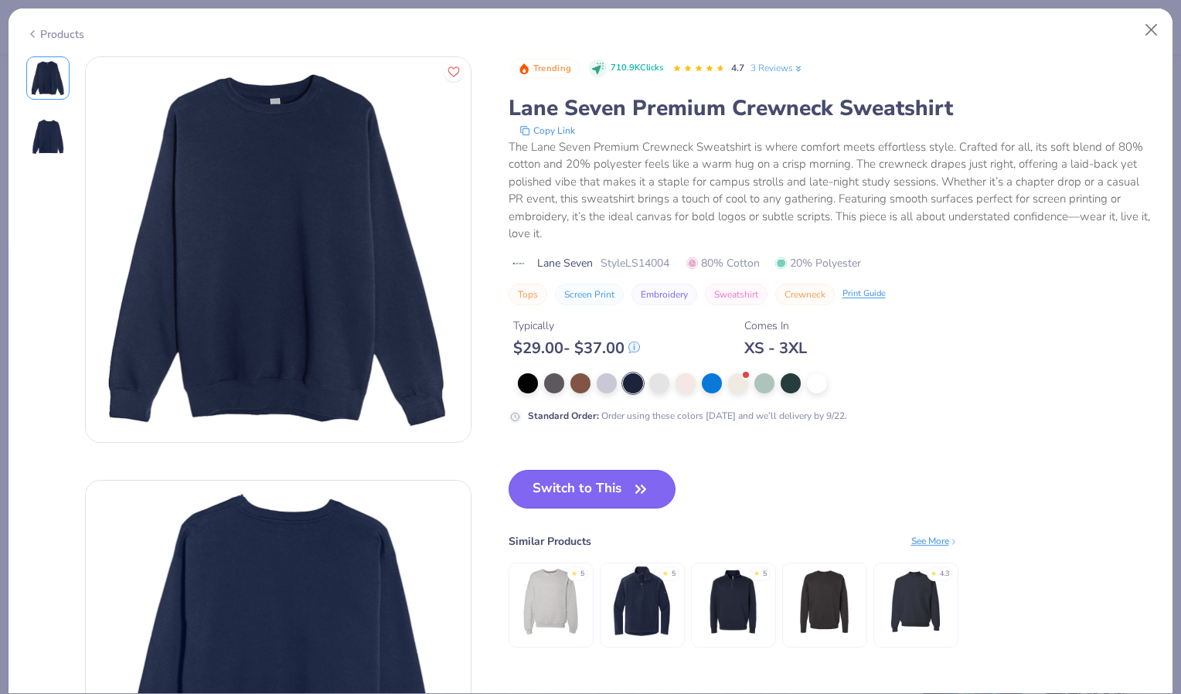
click at [571, 485] on button "Switch to This" at bounding box center [593, 489] width 168 height 39
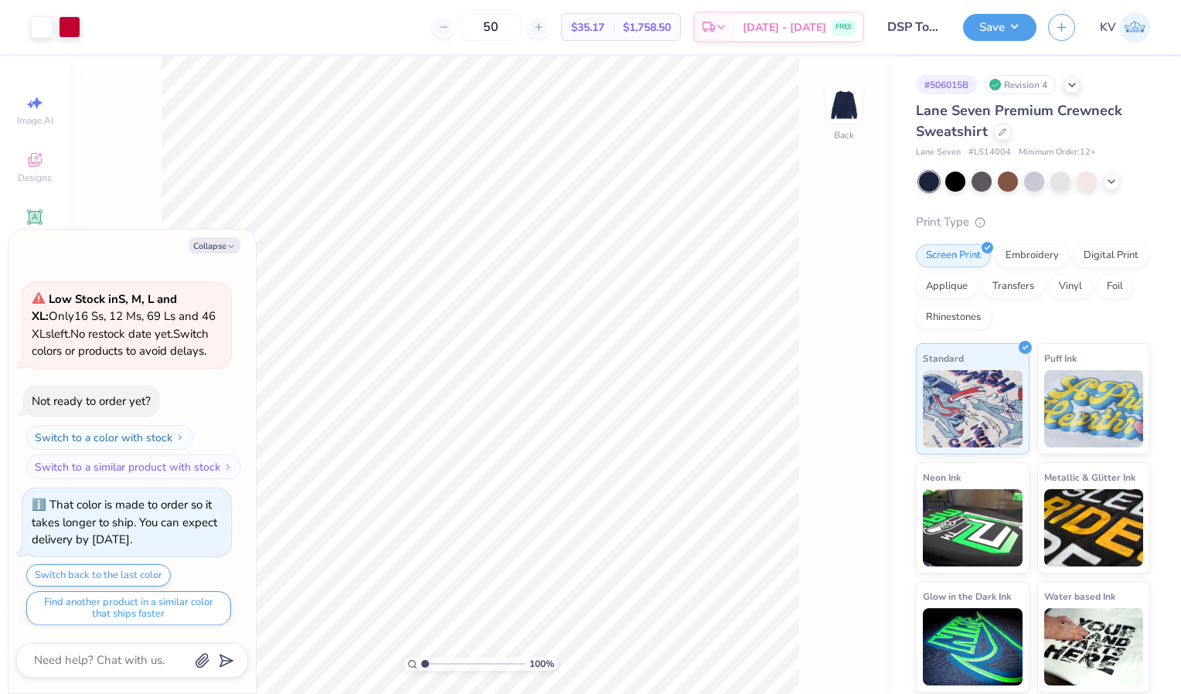
scroll to position [140, 0]
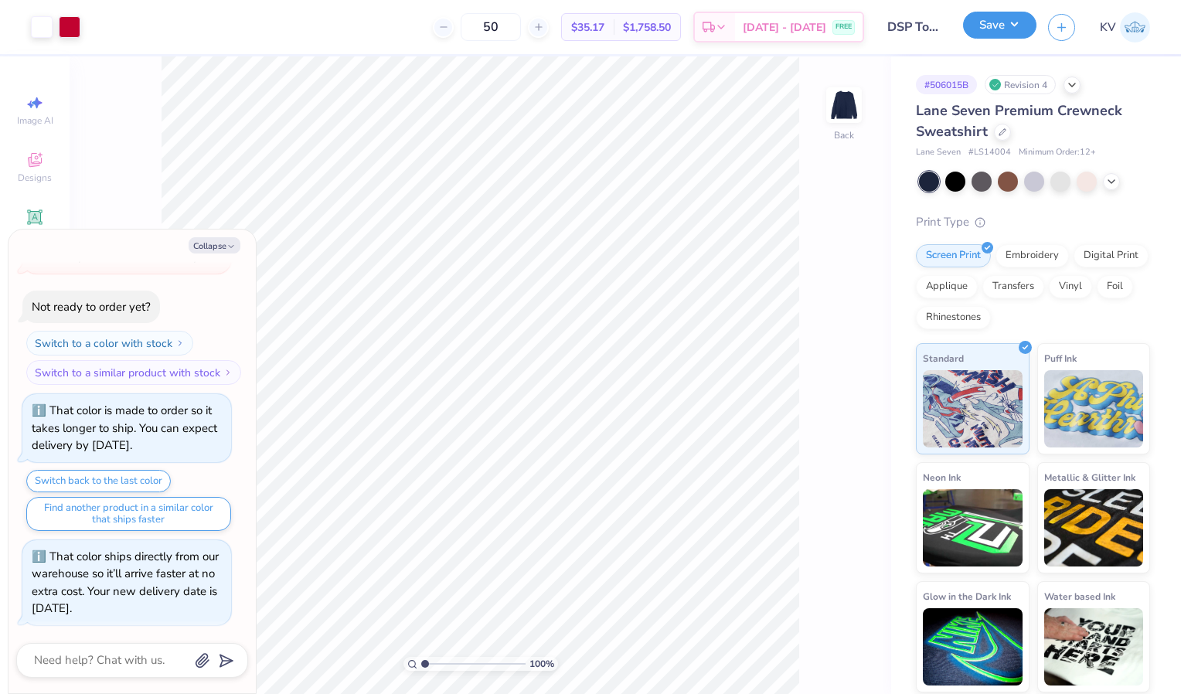
click at [1003, 26] on button "Save" at bounding box center [999, 25] width 73 height 27
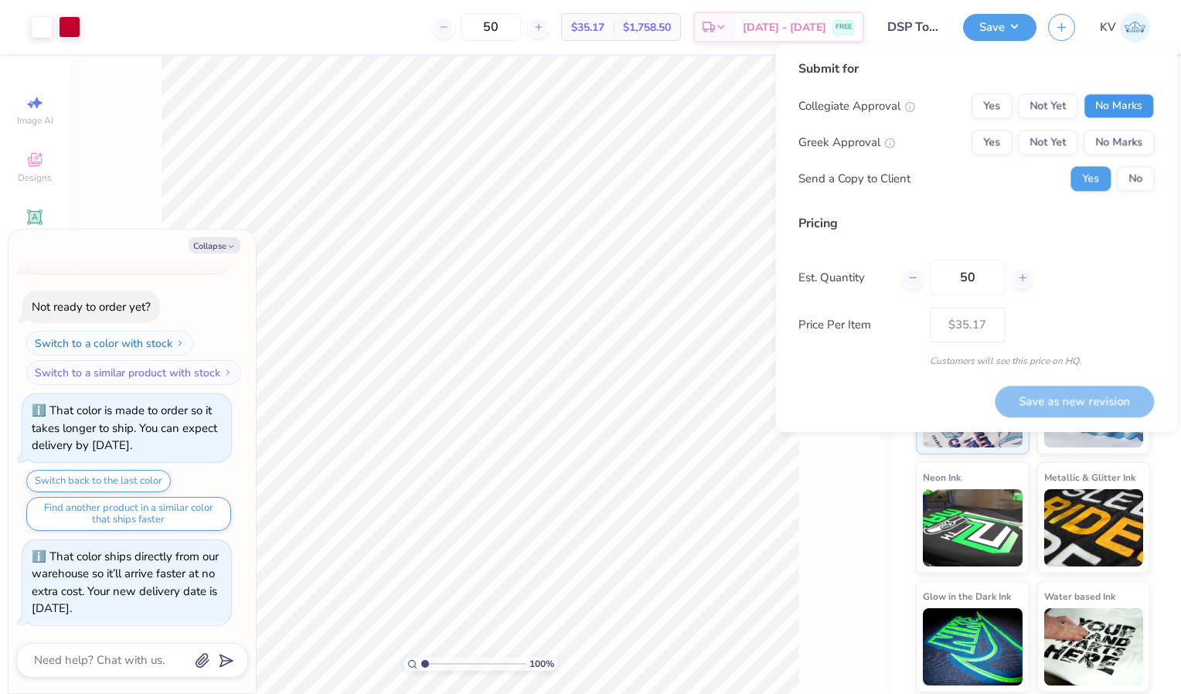
click at [1127, 98] on button "No Marks" at bounding box center [1119, 106] width 70 height 25
click at [1002, 135] on button "Yes" at bounding box center [992, 142] width 40 height 25
click at [1129, 176] on button "No" at bounding box center [1135, 178] width 37 height 25
type textarea "x"
click at [1062, 396] on button "Save as new revision" at bounding box center [1074, 402] width 159 height 32
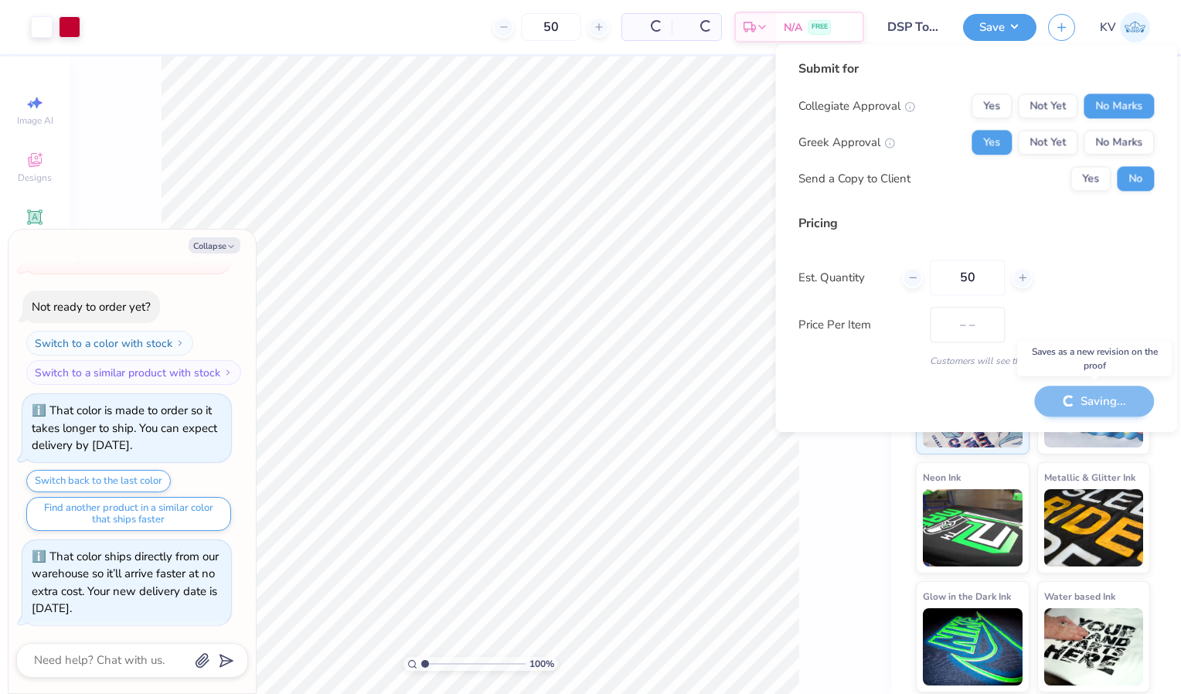
type input "$35.17"
type textarea "x"
